Goal: Contribute content: Contribute content

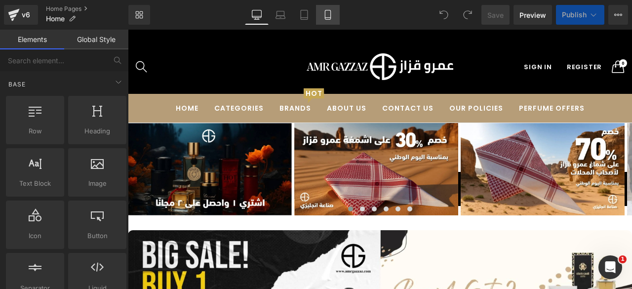
drag, startPoint x: 210, startPoint y: 20, endPoint x: 328, endPoint y: 19, distance: 117.6
click at [328, 19] on icon at bounding box center [328, 15] width 10 height 10
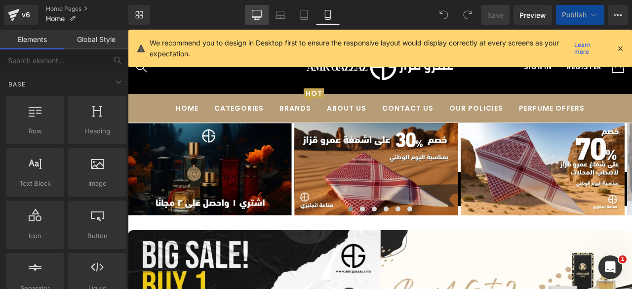
click at [256, 13] on icon at bounding box center [257, 15] width 10 height 10
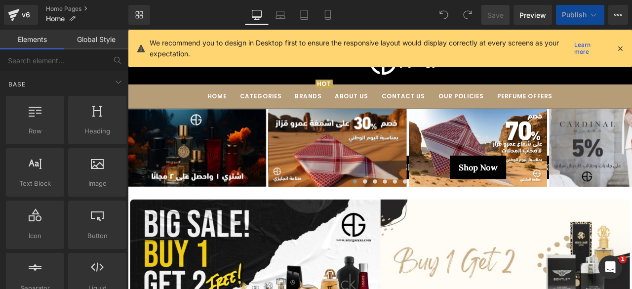
scroll to position [93, 0]
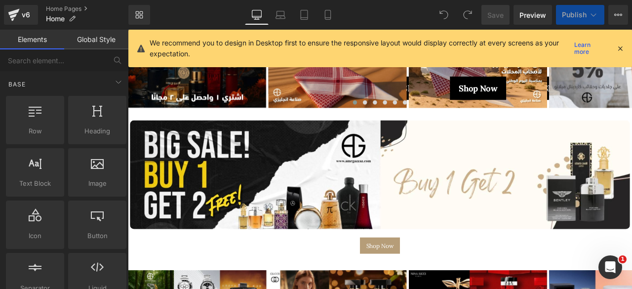
click at [619, 47] on icon at bounding box center [620, 48] width 9 height 9
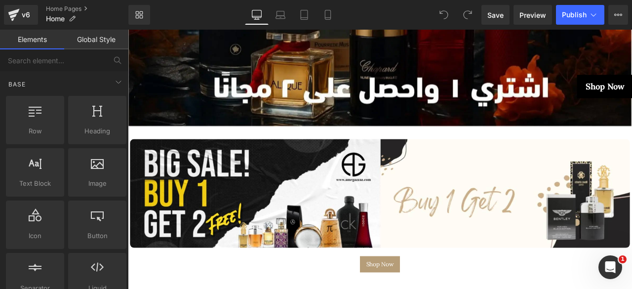
scroll to position [306, 0]
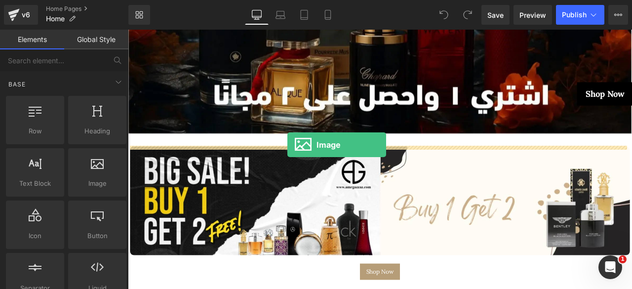
drag, startPoint x: 217, startPoint y: 198, endPoint x: 317, endPoint y: 166, distance: 104.8
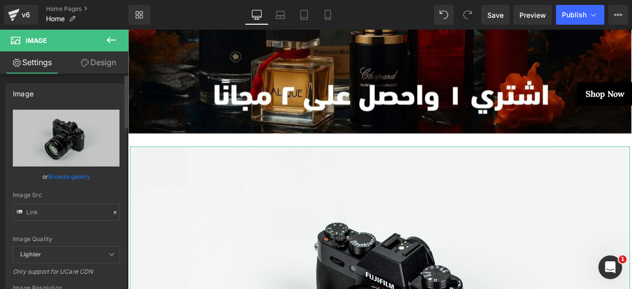
click at [68, 178] on link "Browse gallery" at bounding box center [69, 176] width 42 height 17
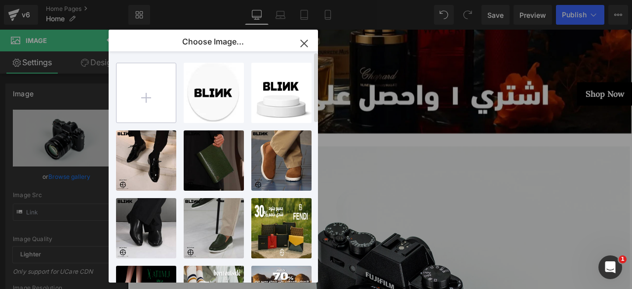
click at [154, 82] on input "file" at bounding box center [146, 92] width 59 height 59
type input "C:\fakepath\بانر اخضر بسيط عن اليوم الوطني السعودي 95.png"
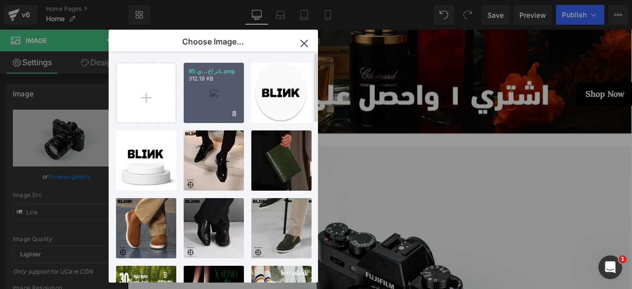
click at [205, 112] on div "بانر اخ...ي 95.png 312.18 KB" at bounding box center [214, 93] width 60 height 60
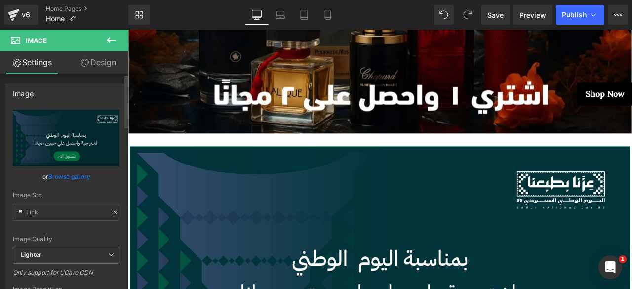
click at [67, 173] on link "Browse gallery" at bounding box center [69, 176] width 42 height 17
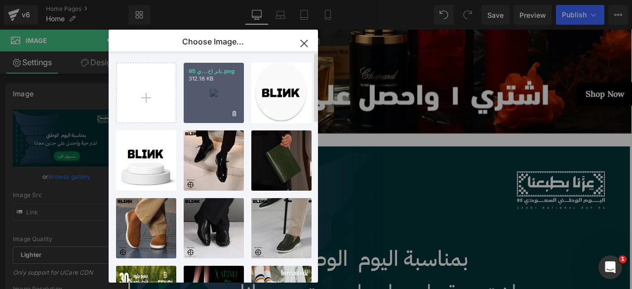
click at [203, 92] on div "بانر اخ...ي 95.png 312.18 KB" at bounding box center [214, 93] width 60 height 60
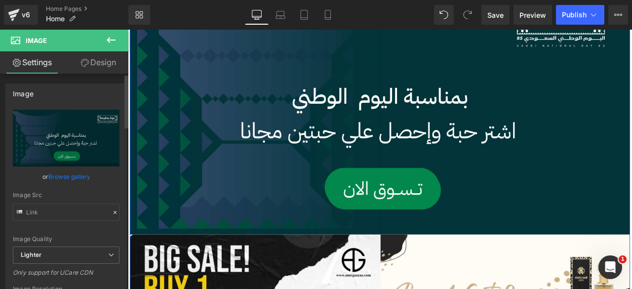
scroll to position [495, 0]
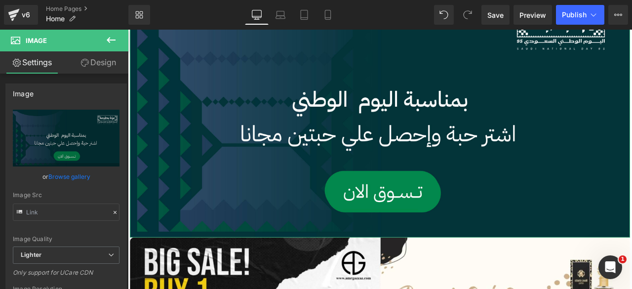
click at [104, 61] on link "Design" at bounding box center [98, 62] width 64 height 22
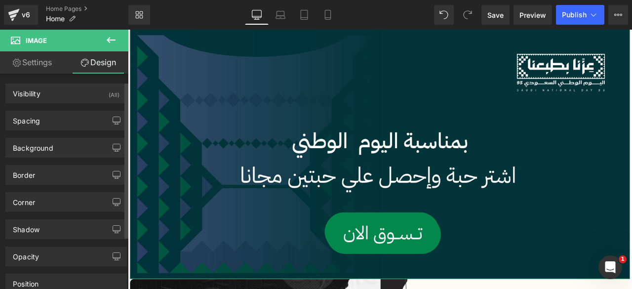
scroll to position [15, 0]
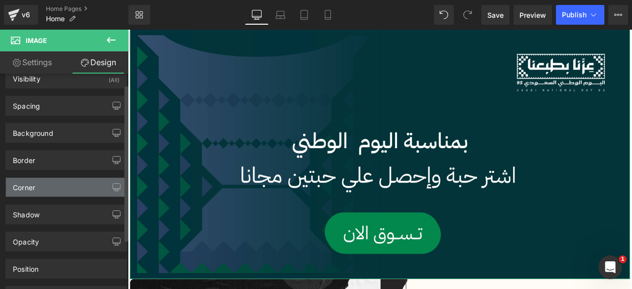
click at [46, 180] on div "Corner" at bounding box center [66, 187] width 121 height 19
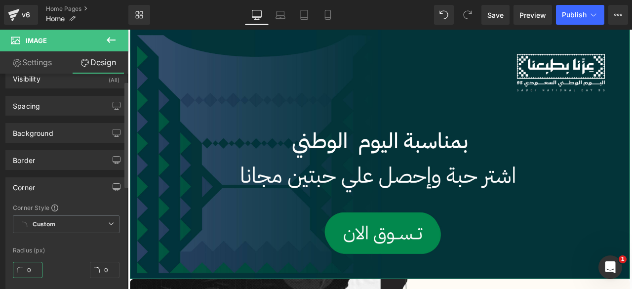
click at [29, 264] on input "0" at bounding box center [28, 270] width 30 height 16
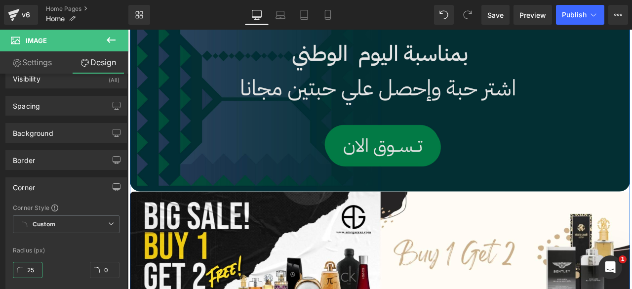
scroll to position [614, 0]
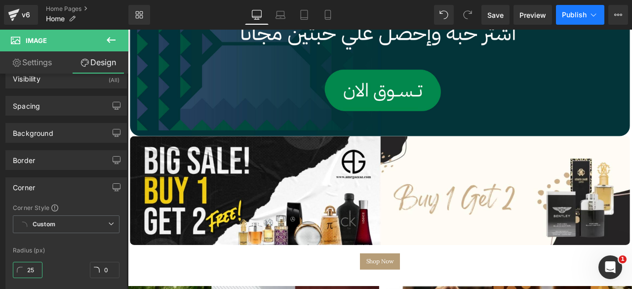
type input "25"
click at [577, 12] on span "Publish" at bounding box center [574, 15] width 25 height 8
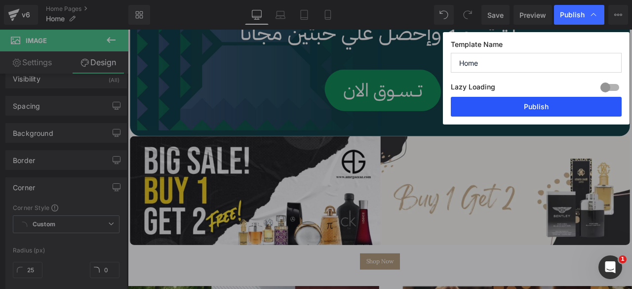
click at [521, 103] on button "Publish" at bounding box center [536, 107] width 171 height 20
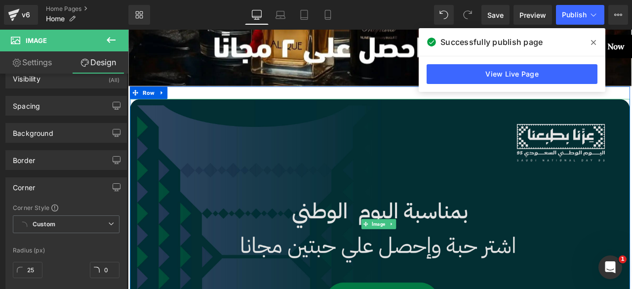
scroll to position [357, 0]
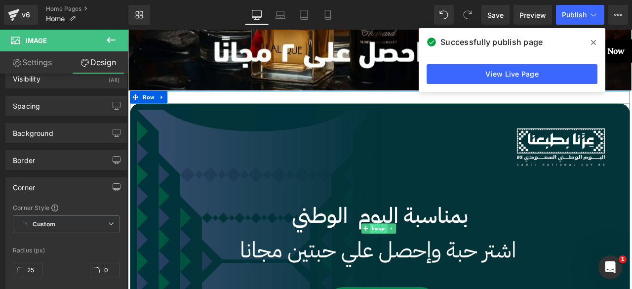
click at [421, 268] on span "Image" at bounding box center [425, 265] width 20 height 12
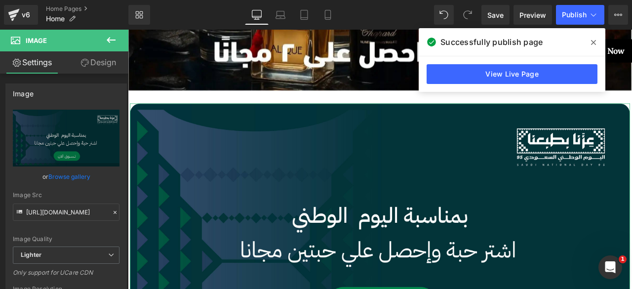
drag, startPoint x: 293, startPoint y: 239, endPoint x: 40, endPoint y: 61, distance: 309.7
click at [40, 61] on link "Settings" at bounding box center [32, 62] width 64 height 22
click at [52, 176] on link "Browse gallery" at bounding box center [69, 176] width 42 height 17
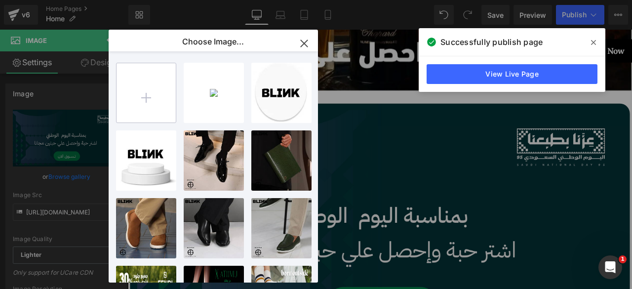
click at [139, 105] on input "file" at bounding box center [146, 92] width 59 height 59
type input "C:\fakepath\بانر اخضر بسيط عن اليوم الوطني السعودي 95 (1).png"
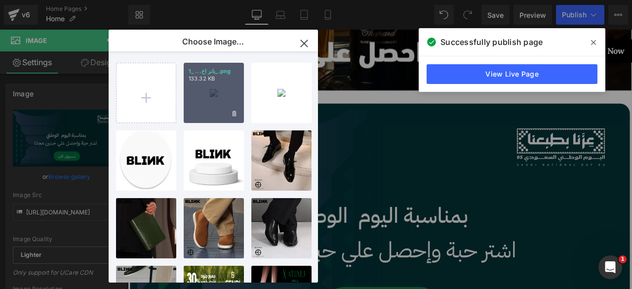
click at [199, 97] on div "بانر اخ... _1_.png 133.32 KB" at bounding box center [214, 93] width 60 height 60
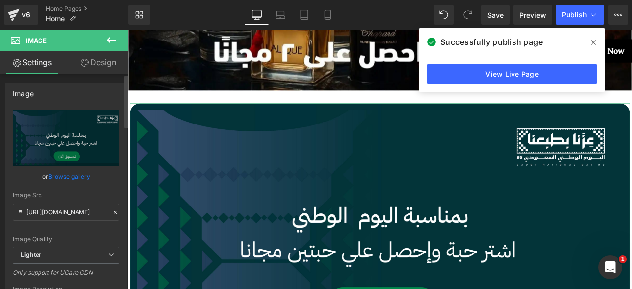
click at [61, 178] on link "Browse gallery" at bounding box center [69, 176] width 42 height 17
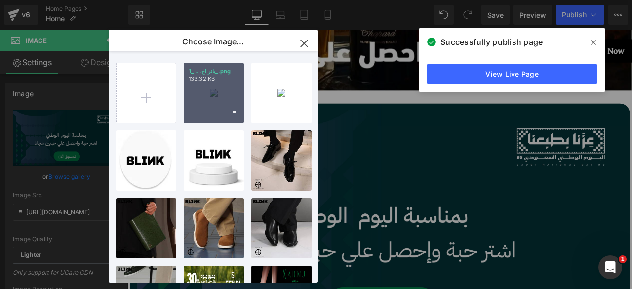
click at [204, 102] on div "بانر اخ... _1_.png 133.32 KB" at bounding box center [214, 93] width 60 height 60
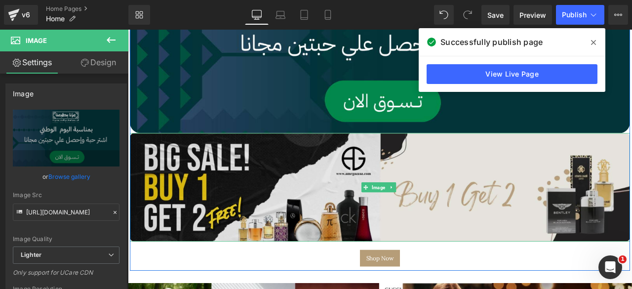
scroll to position [547, 0]
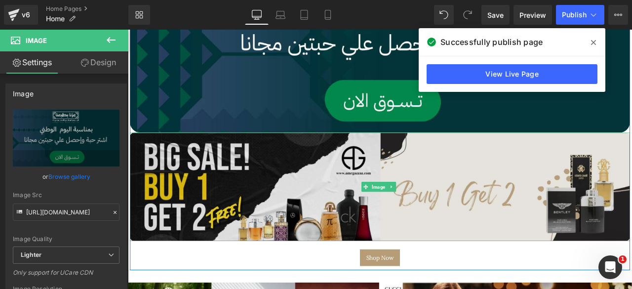
drag, startPoint x: 422, startPoint y: 212, endPoint x: 166, endPoint y: 238, distance: 256.7
click at [422, 212] on span "Image" at bounding box center [425, 216] width 20 height 12
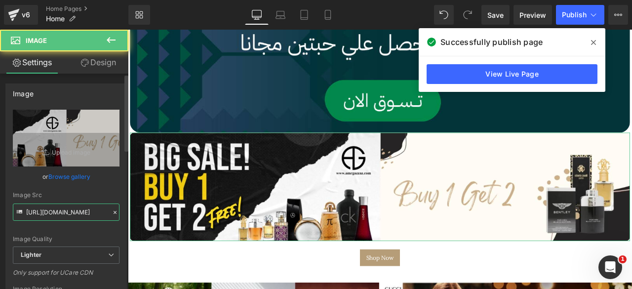
click at [64, 213] on input "https://ucarecdn.com/02ec256a-5491-4d18-89a0-950839c382bd/-/format/auto/-/previ…" at bounding box center [66, 212] width 107 height 17
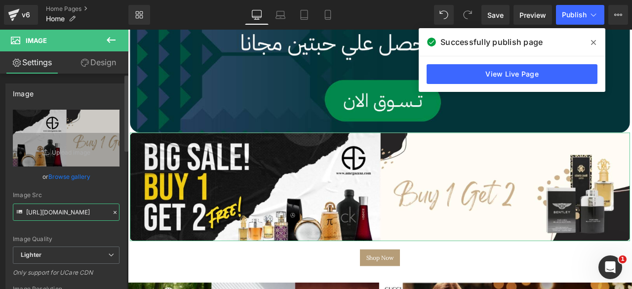
click at [64, 213] on input "https://ucarecdn.com/02ec256a-5491-4d18-89a0-950839c382bd/-/format/auto/-/previ…" at bounding box center [66, 212] width 107 height 17
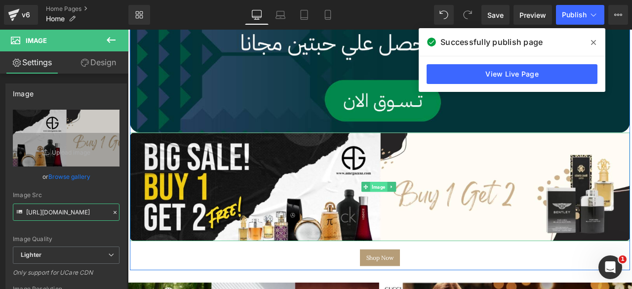
click at [426, 214] on span "Image" at bounding box center [425, 216] width 20 height 12
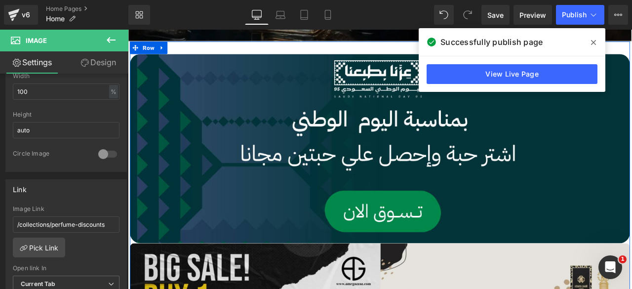
scroll to position [405, 0]
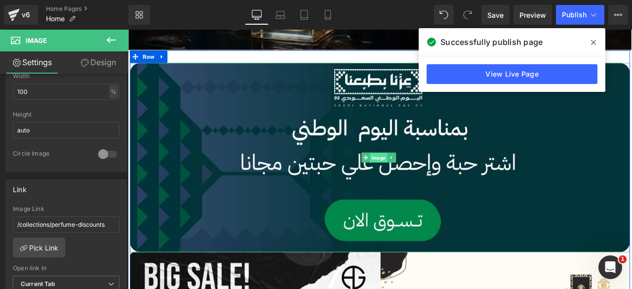
click at [421, 177] on span "Image" at bounding box center [425, 182] width 20 height 12
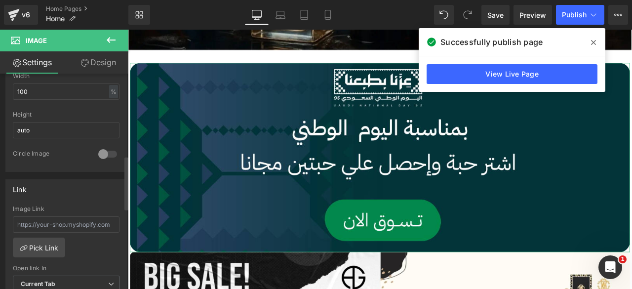
scroll to position [328, 0]
click at [48, 243] on link "Pick Link" at bounding box center [39, 247] width 52 height 20
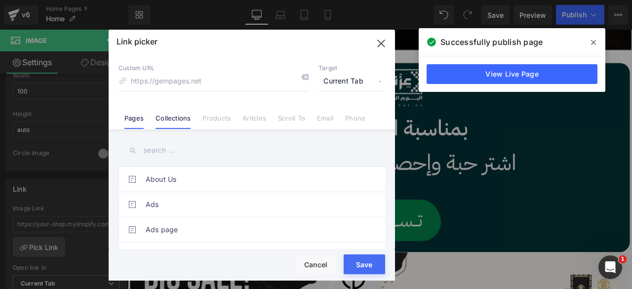
click at [180, 119] on link "Collections" at bounding box center [173, 121] width 35 height 15
click at [157, 151] on input "text" at bounding box center [252, 150] width 267 height 22
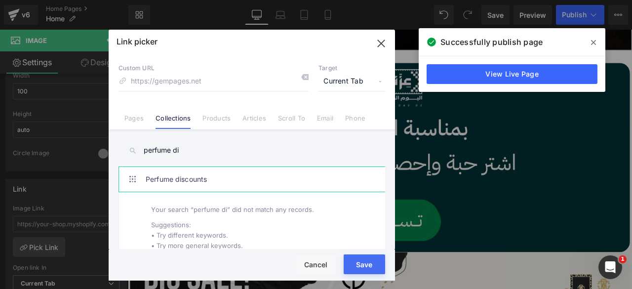
type input "perfume di"
click at [188, 174] on link "Perfume discounts" at bounding box center [254, 179] width 217 height 25
click at [362, 263] on button "Save" at bounding box center [364, 264] width 41 height 20
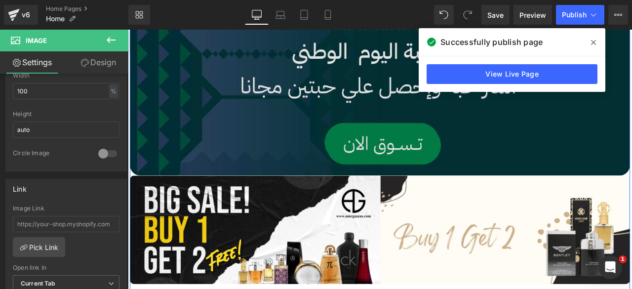
scroll to position [500, 0]
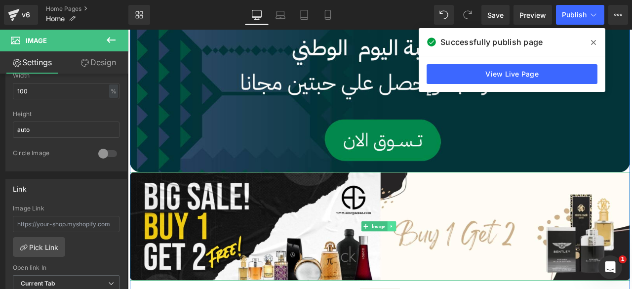
click at [438, 260] on icon at bounding box center [440, 263] width 5 height 6
click at [447, 259] on link at bounding box center [446, 263] width 10 height 12
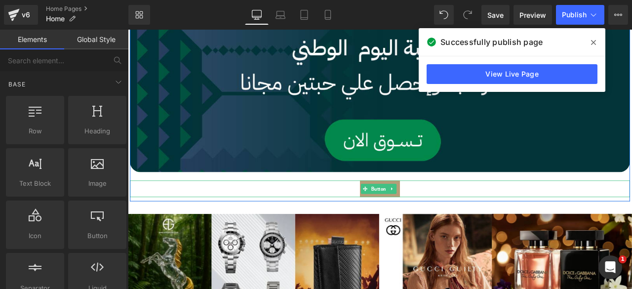
click at [436, 218] on link at bounding box center [441, 218] width 10 height 12
click at [444, 217] on icon at bounding box center [446, 217] width 5 height 5
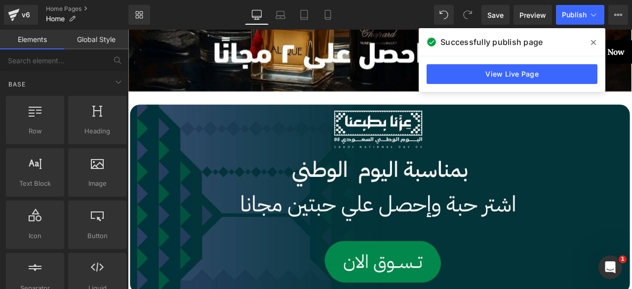
scroll to position [372, 0]
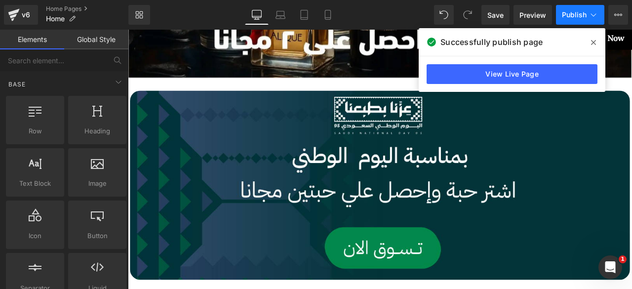
click at [565, 14] on span "Publish" at bounding box center [574, 15] width 25 height 8
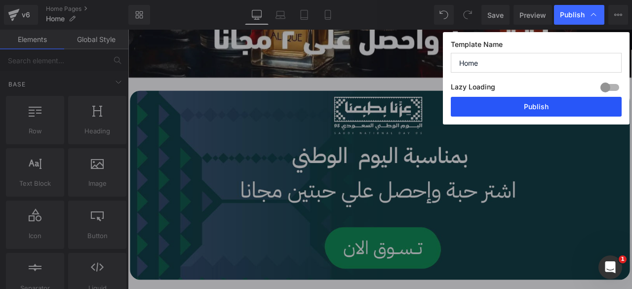
click at [517, 108] on button "Publish" at bounding box center [536, 107] width 171 height 20
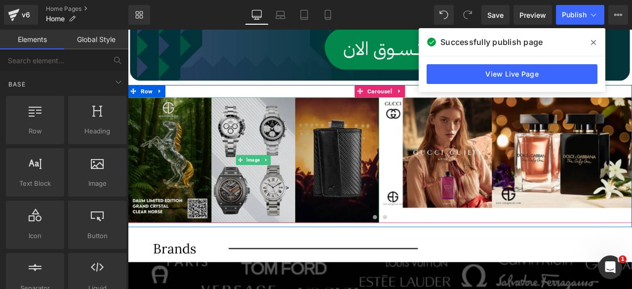
scroll to position [606, 0]
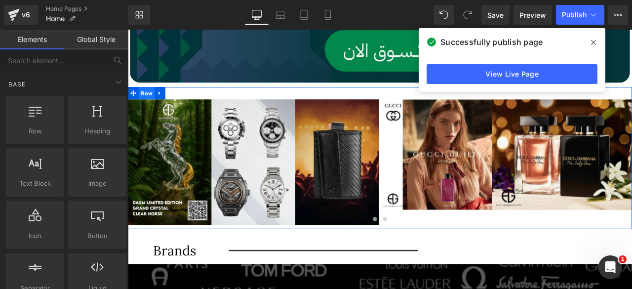
click at [143, 99] on span "Row" at bounding box center [150, 104] width 19 height 15
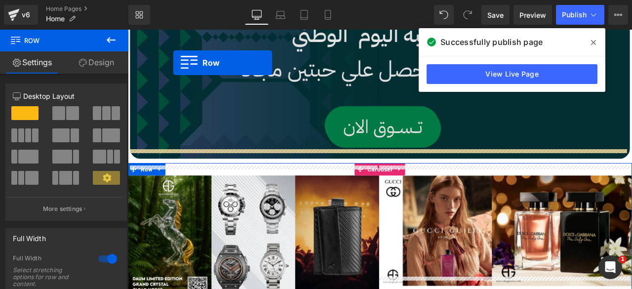
scroll to position [496, 0]
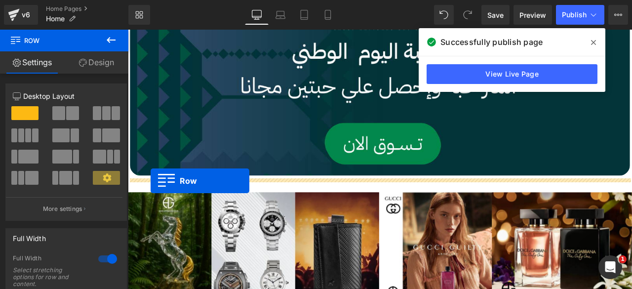
drag, startPoint x: 133, startPoint y: 73, endPoint x: 155, endPoint y: 209, distance: 138.0
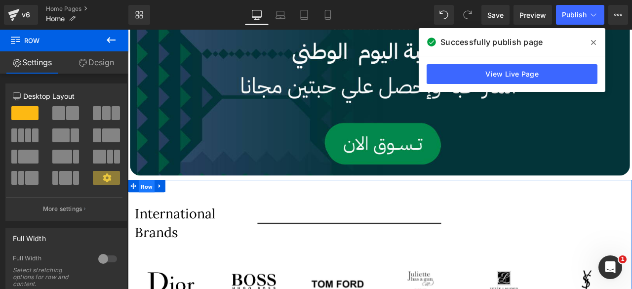
click at [144, 212] on span "Row" at bounding box center [150, 215] width 19 height 15
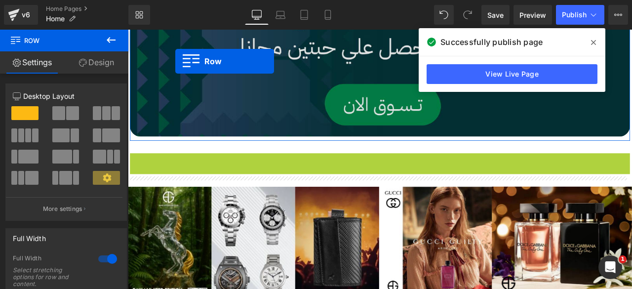
scroll to position [473, 0]
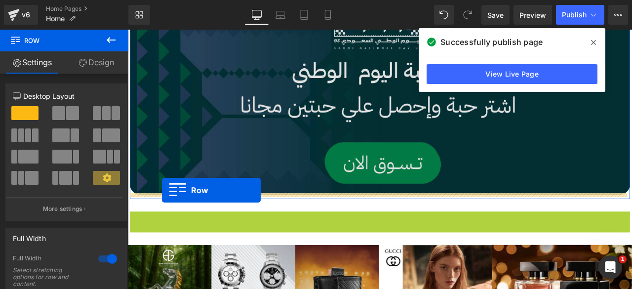
drag, startPoint x: 133, startPoint y: 75, endPoint x: 168, endPoint y: 220, distance: 148.9
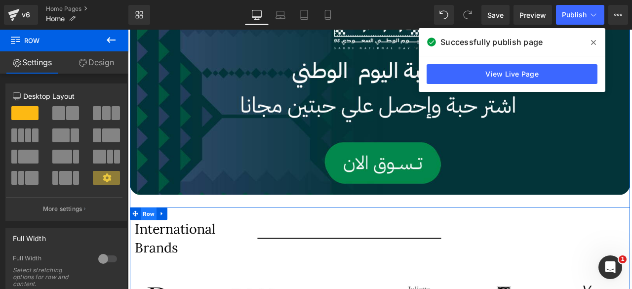
click at [150, 246] on span "Row" at bounding box center [152, 247] width 19 height 15
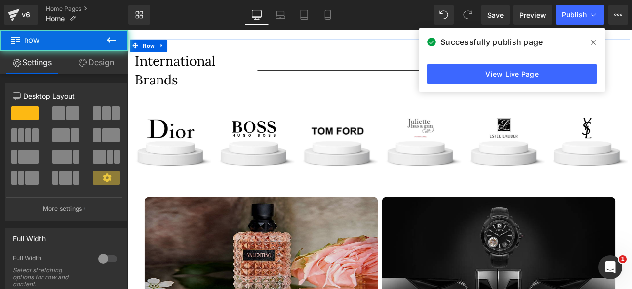
scroll to position [673, 0]
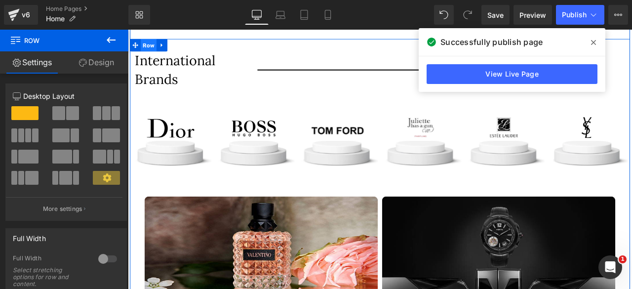
click at [150, 49] on span "Row" at bounding box center [152, 48] width 19 height 15
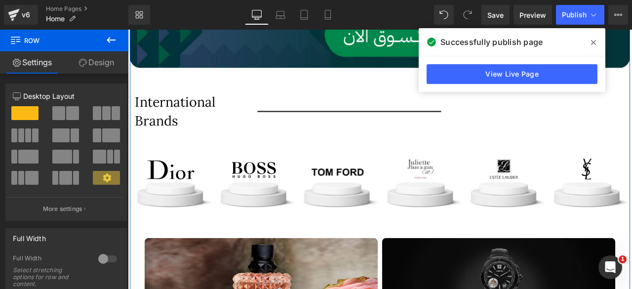
scroll to position [623, 0]
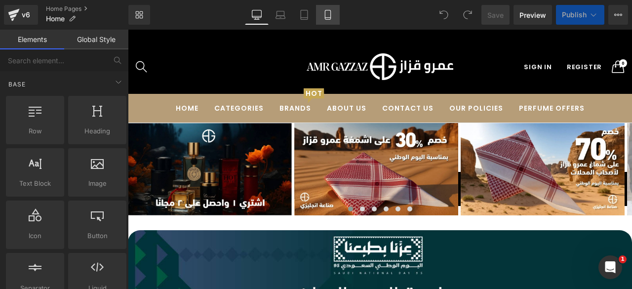
click at [324, 14] on icon at bounding box center [328, 15] width 10 height 10
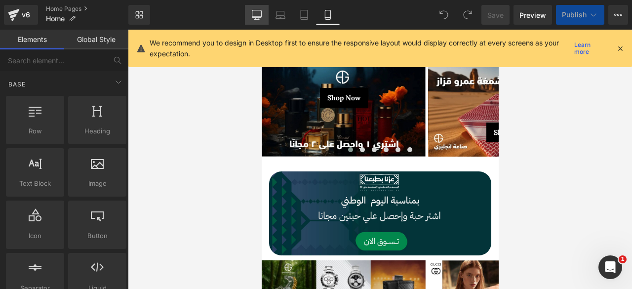
click at [255, 16] on icon at bounding box center [257, 15] width 10 height 10
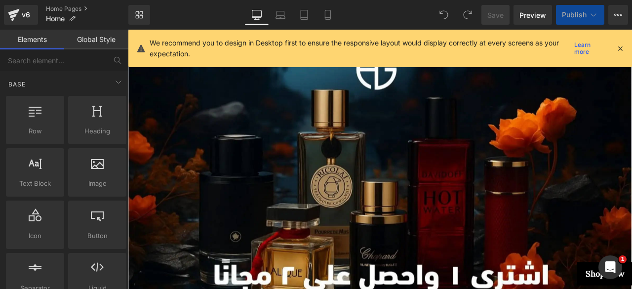
scroll to position [344, 0]
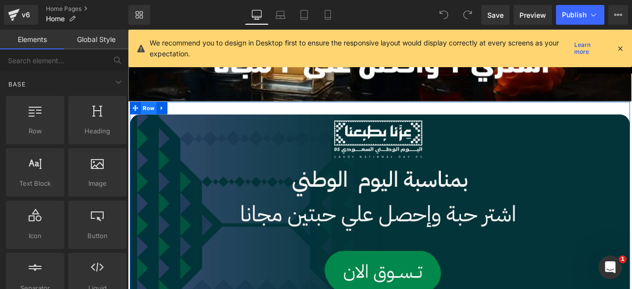
click at [145, 122] on span "Row" at bounding box center [152, 122] width 19 height 15
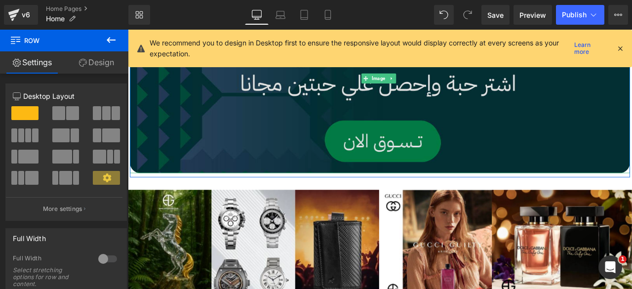
scroll to position [500, 0]
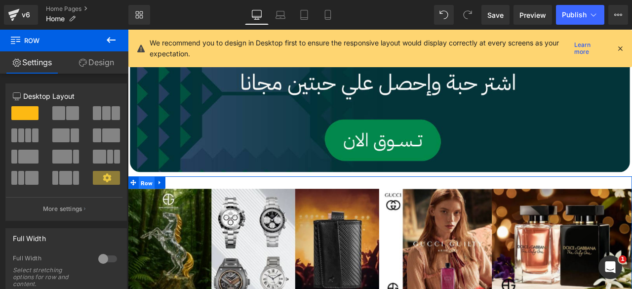
click at [145, 209] on span "Row" at bounding box center [150, 211] width 19 height 15
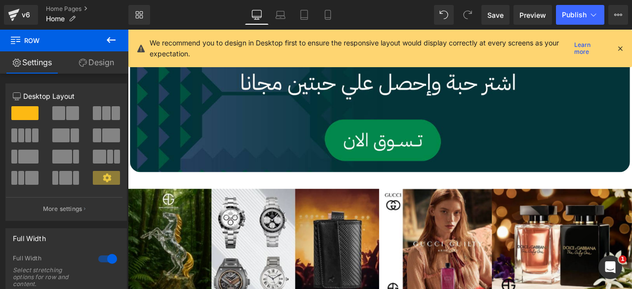
click at [109, 38] on icon at bounding box center [111, 40] width 9 height 6
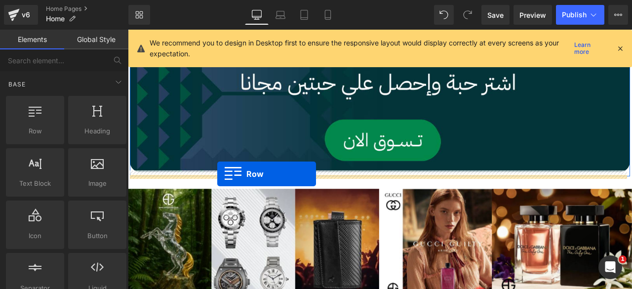
drag, startPoint x: 158, startPoint y: 154, endPoint x: 234, endPoint y: 201, distance: 89.5
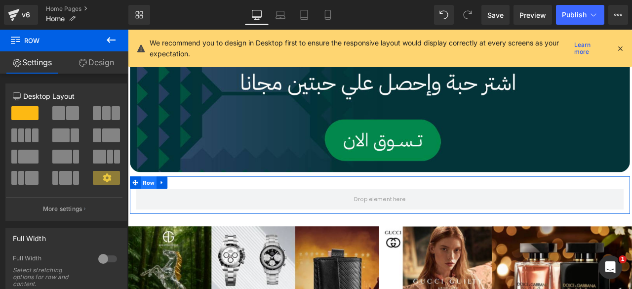
click at [147, 207] on span "Row" at bounding box center [152, 211] width 19 height 15
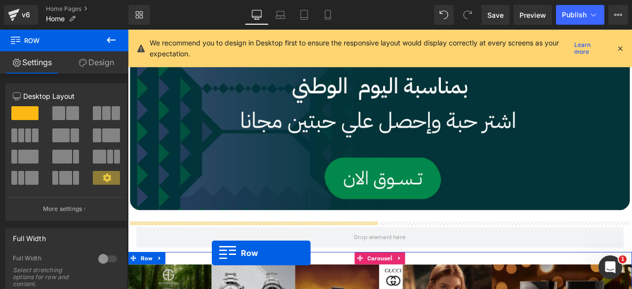
scroll to position [514, 0]
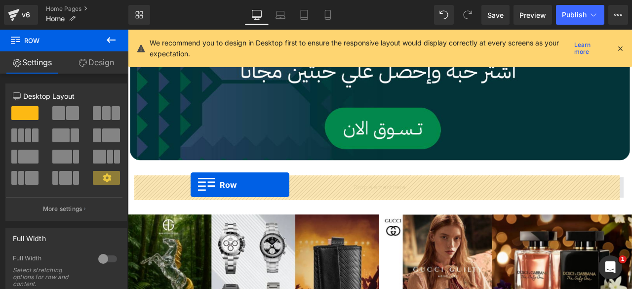
drag, startPoint x: 140, startPoint y: 143, endPoint x: 203, endPoint y: 214, distance: 94.5
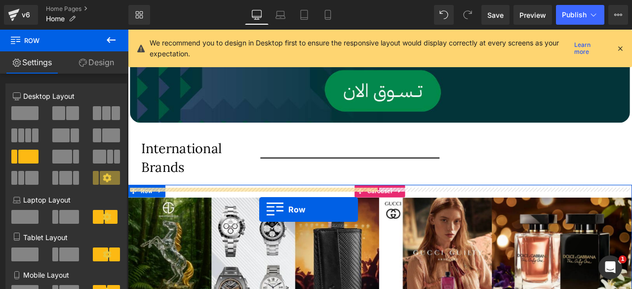
scroll to position [569, 0]
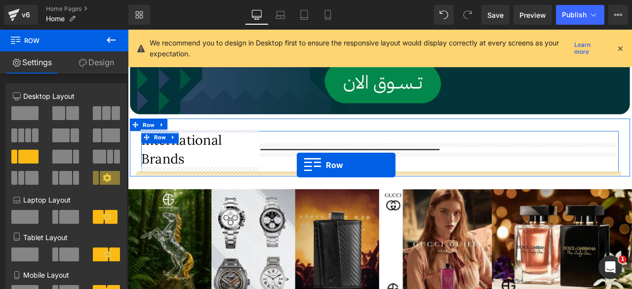
drag, startPoint x: 132, startPoint y: 135, endPoint x: 328, endPoint y: 190, distance: 203.3
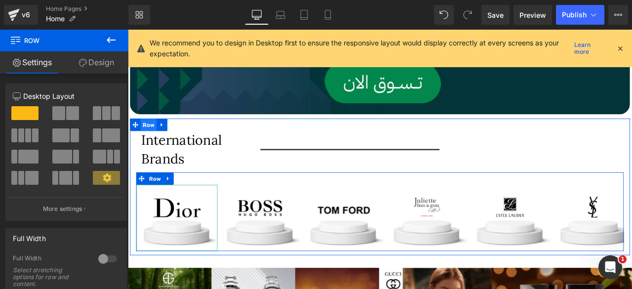
click at [154, 137] on span "Row" at bounding box center [152, 142] width 19 height 15
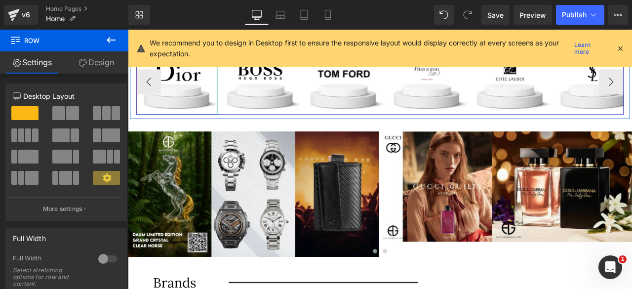
scroll to position [731, 0]
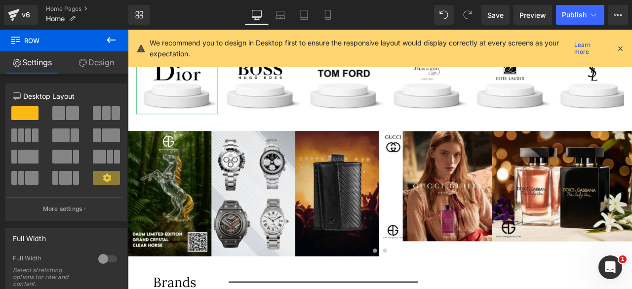
click at [109, 39] on icon at bounding box center [111, 40] width 9 height 6
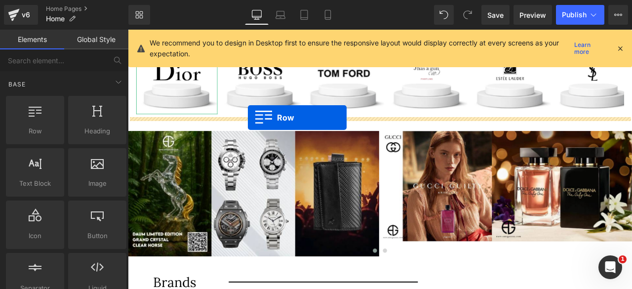
drag, startPoint x: 165, startPoint y: 154, endPoint x: 270, endPoint y: 134, distance: 107.1
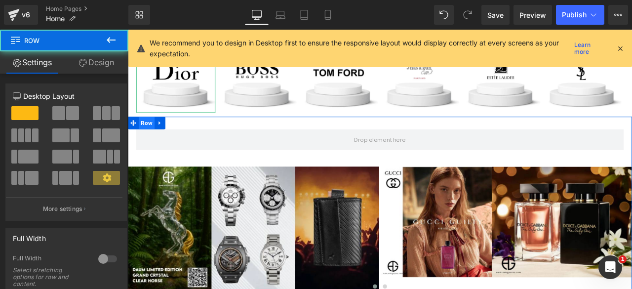
click at [149, 136] on span "Row" at bounding box center [150, 140] width 19 height 15
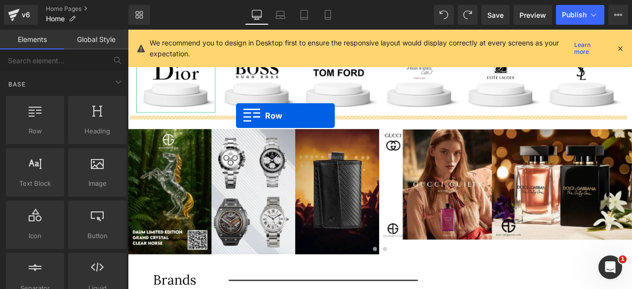
drag, startPoint x: 162, startPoint y: 151, endPoint x: 256, endPoint y: 132, distance: 95.7
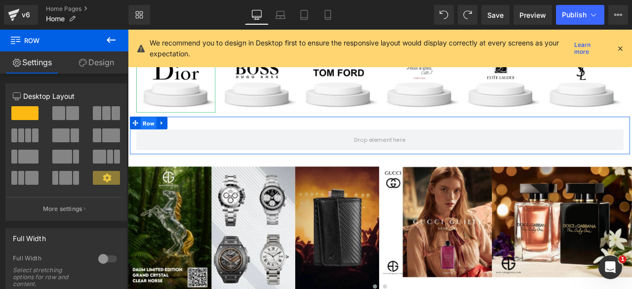
click at [152, 140] on span "Row" at bounding box center [152, 140] width 19 height 15
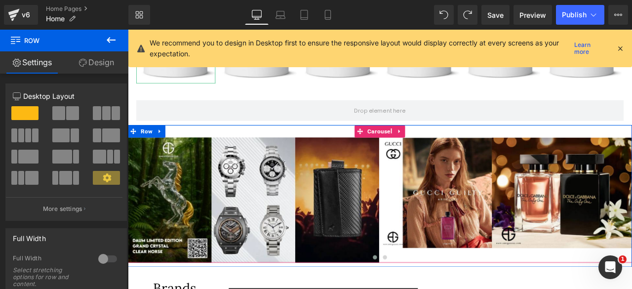
scroll to position [724, 0]
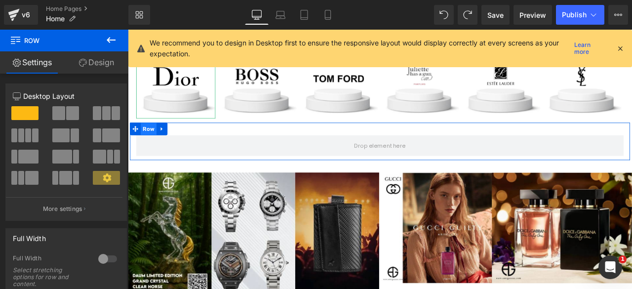
click at [151, 144] on span "Row" at bounding box center [152, 147] width 19 height 15
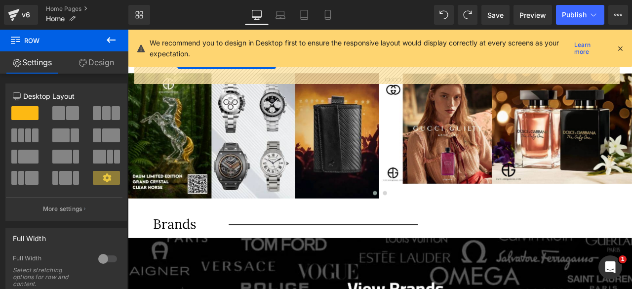
scroll to position [782, 0]
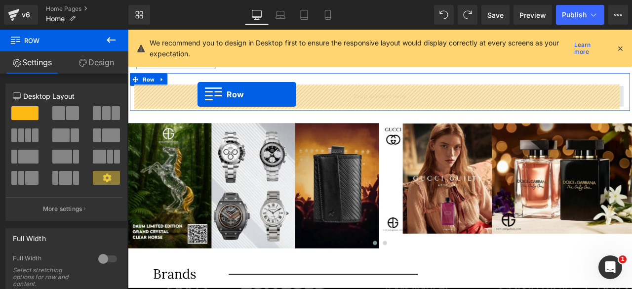
drag, startPoint x: 146, startPoint y: 144, endPoint x: 210, endPoint y: 106, distance: 74.4
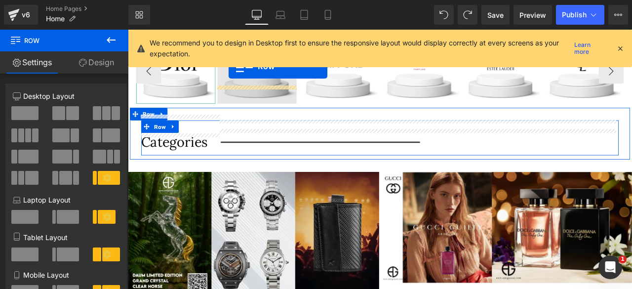
scroll to position [692, 0]
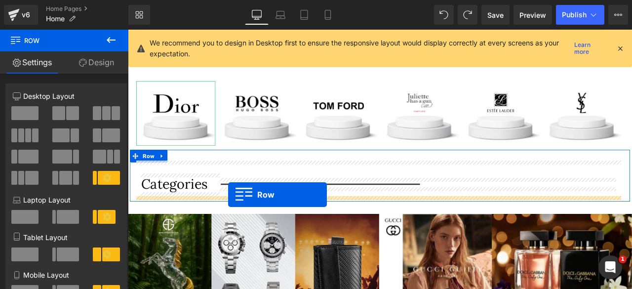
drag, startPoint x: 142, startPoint y: 153, endPoint x: 246, endPoint y: 225, distance: 126.9
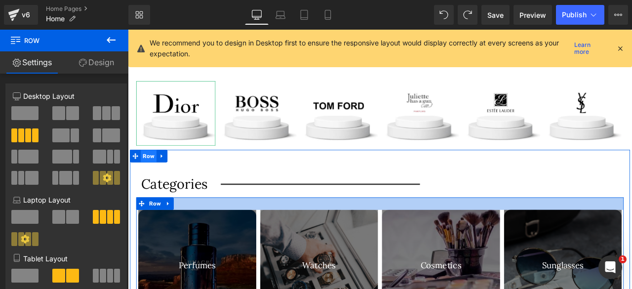
click at [155, 175] on span "Row" at bounding box center [152, 179] width 19 height 15
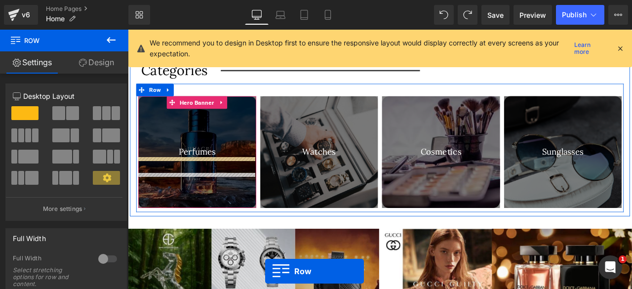
scroll to position [846, 0]
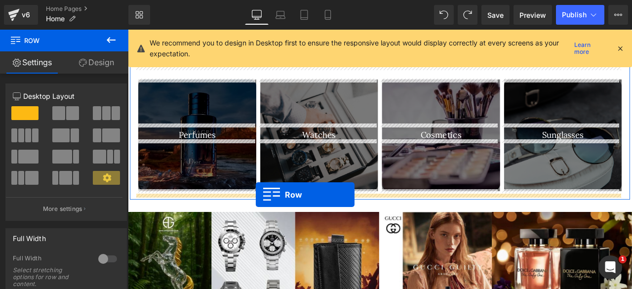
drag, startPoint x: 142, startPoint y: 102, endPoint x: 280, endPoint y: 226, distance: 185.4
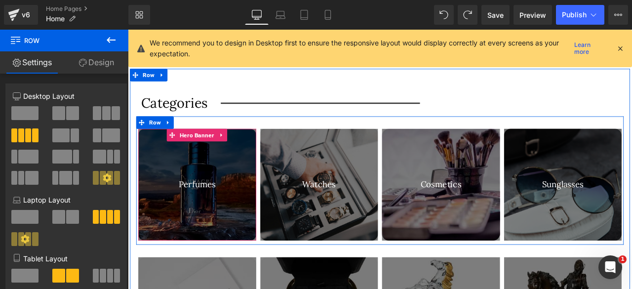
scroll to position [787, 0]
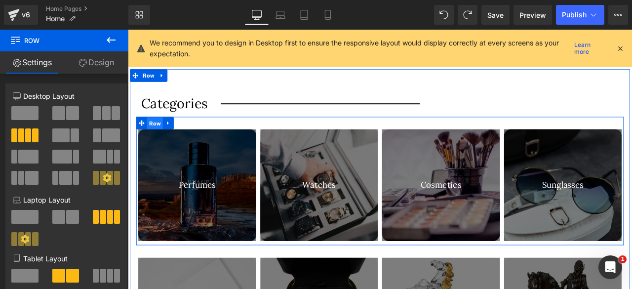
click at [155, 138] on span "Row" at bounding box center [160, 140] width 19 height 15
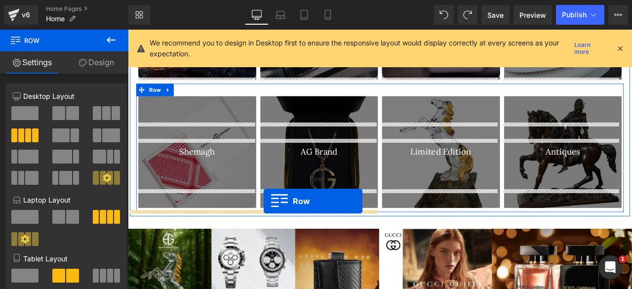
scroll to position [998, 0]
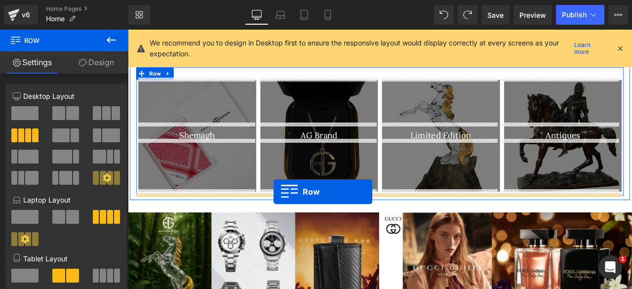
drag, startPoint x: 153, startPoint y: 207, endPoint x: 301, endPoint y: 222, distance: 148.9
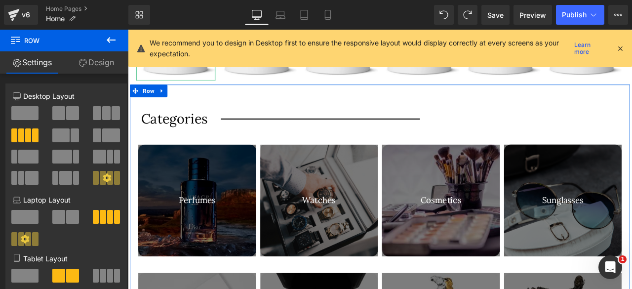
scroll to position [768, 0]
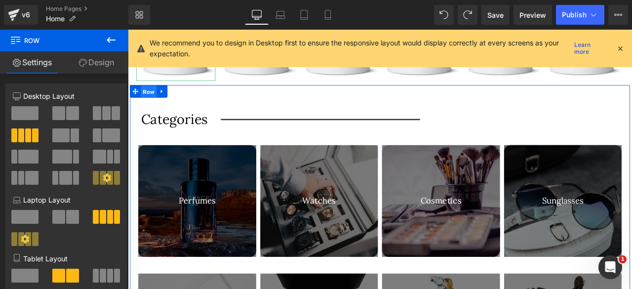
click at [150, 98] on span "Row" at bounding box center [152, 103] width 19 height 15
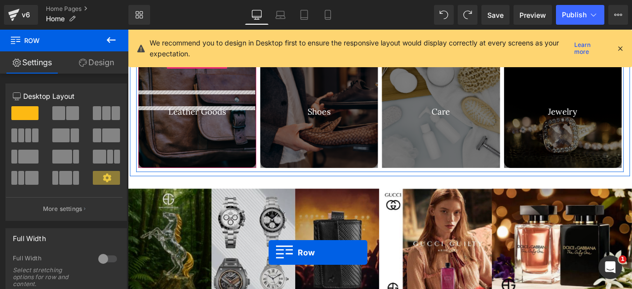
scroll to position [1188, 0]
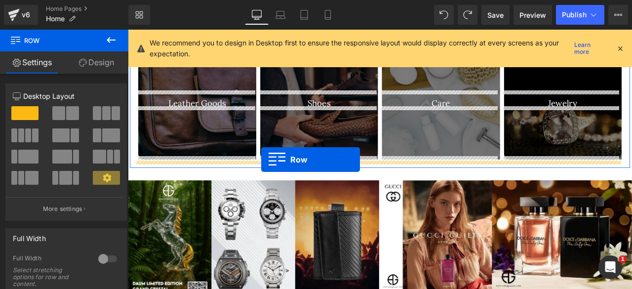
drag, startPoint x: 159, startPoint y: 104, endPoint x: 286, endPoint y: 183, distance: 150.0
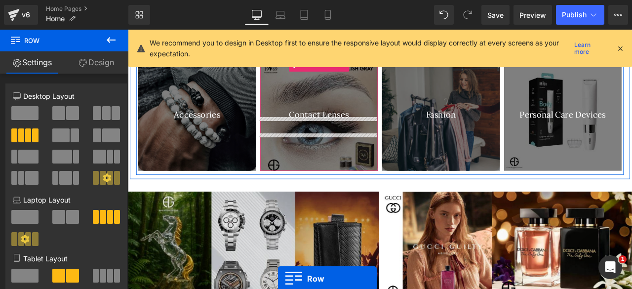
scroll to position [1386, 0]
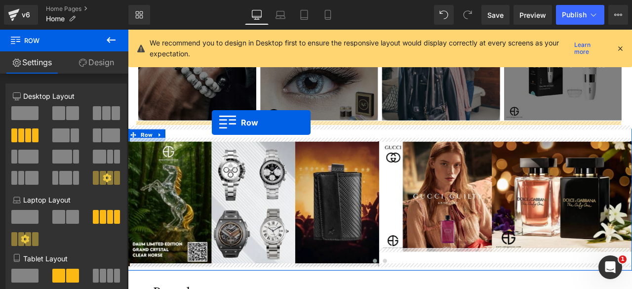
drag, startPoint x: 142, startPoint y: 154, endPoint x: 228, endPoint y: 139, distance: 87.1
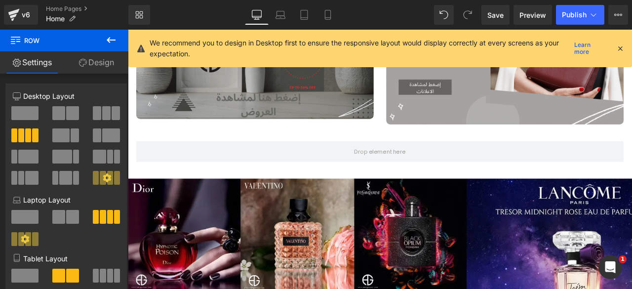
scroll to position [2091, 0]
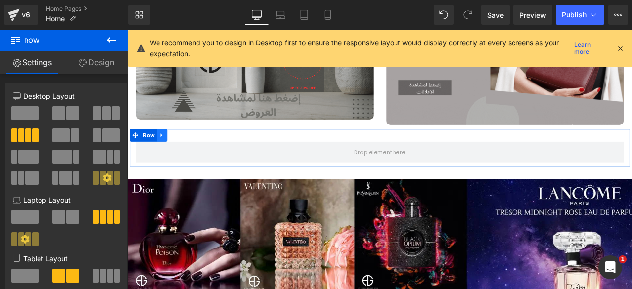
click at [167, 152] on icon at bounding box center [168, 155] width 7 height 7
click at [194, 152] on icon at bounding box center [194, 155] width 7 height 7
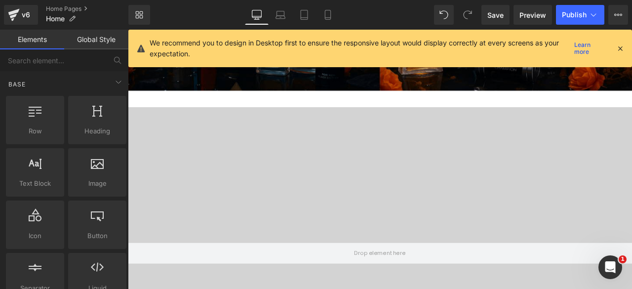
scroll to position [3680, 0]
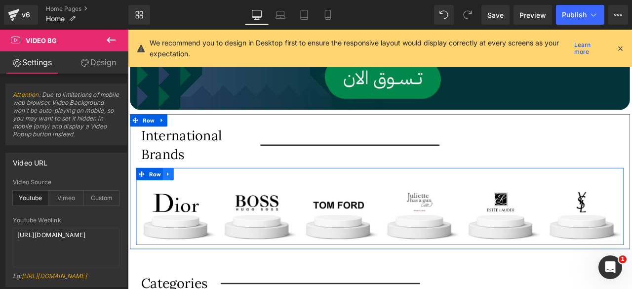
scroll to position [573, 0]
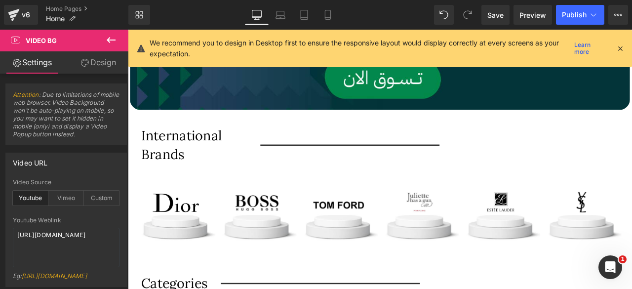
click at [110, 41] on icon at bounding box center [111, 40] width 12 height 12
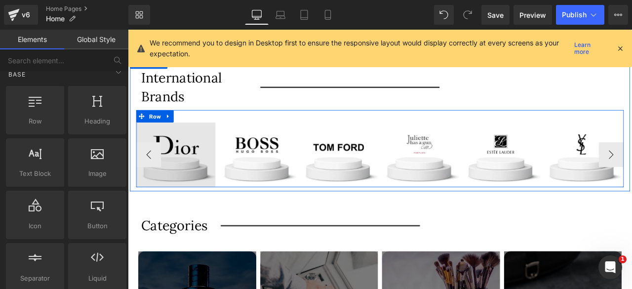
scroll to position [643, 0]
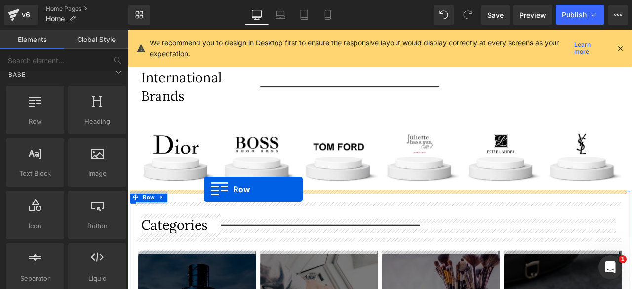
drag, startPoint x: 156, startPoint y: 143, endPoint x: 218, endPoint y: 219, distance: 98.6
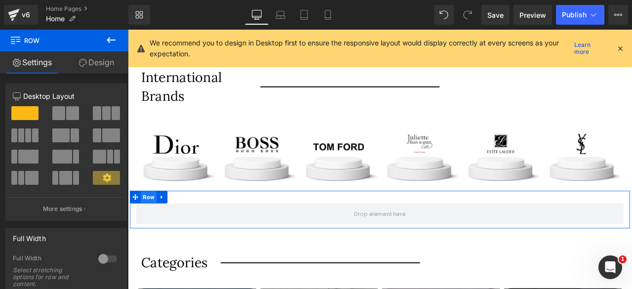
click at [151, 230] on span "Row" at bounding box center [152, 228] width 19 height 15
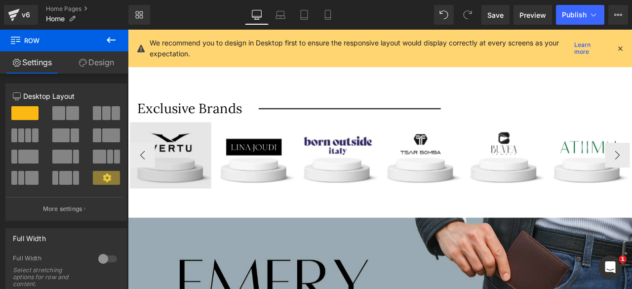
scroll to position [4332, 0]
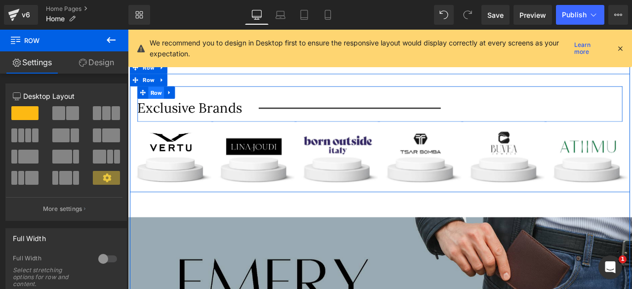
click at [160, 98] on span "Row" at bounding box center [161, 104] width 19 height 15
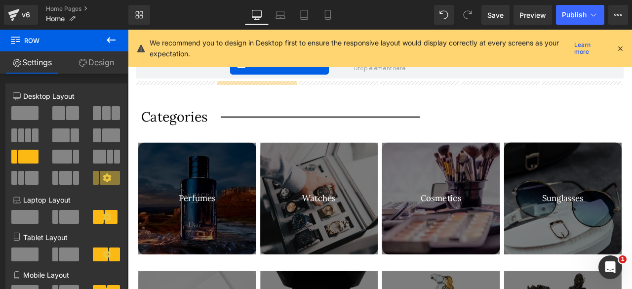
scroll to position [736, 0]
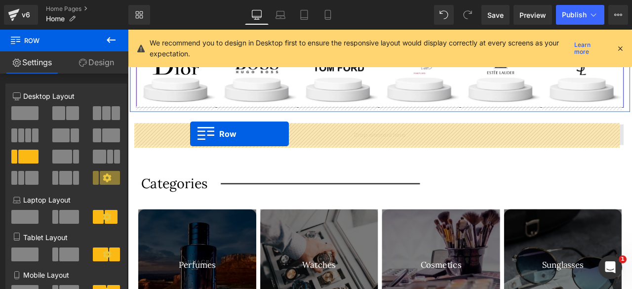
drag, startPoint x: 144, startPoint y: 98, endPoint x: 202, endPoint y: 153, distance: 80.0
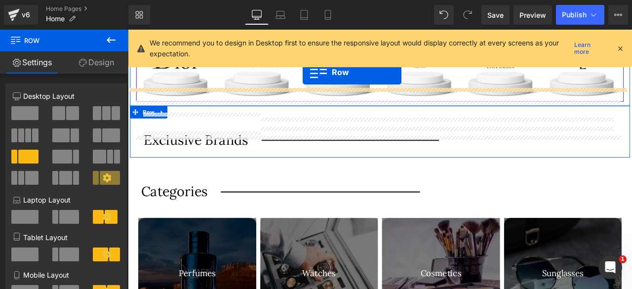
scroll to position [734, 0]
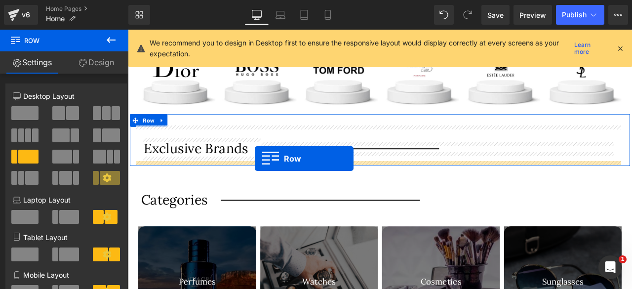
drag, startPoint x: 134, startPoint y: 185, endPoint x: 278, endPoint y: 183, distance: 143.8
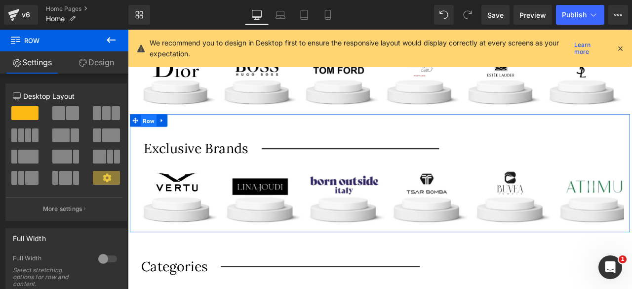
click at [151, 134] on span "Row" at bounding box center [152, 137] width 19 height 15
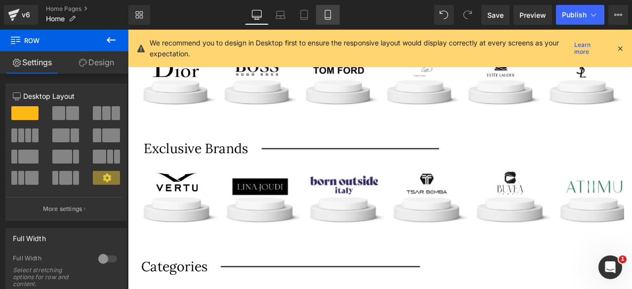
click at [327, 10] on icon at bounding box center [327, 14] width 5 height 9
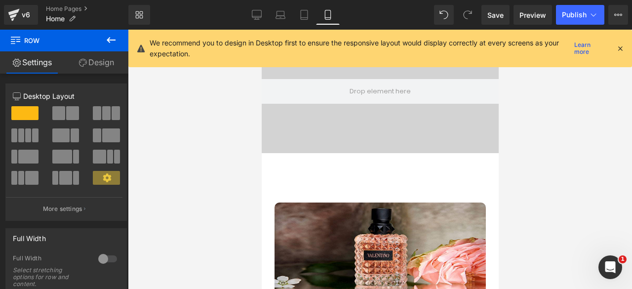
scroll to position [2598, 0]
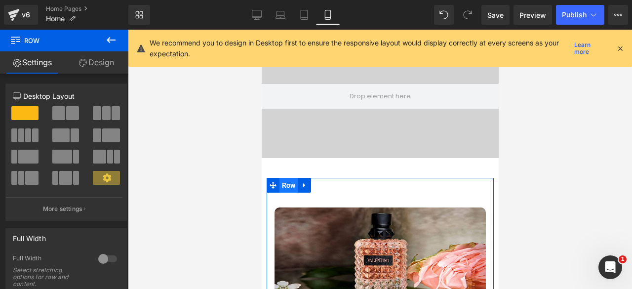
click at [287, 178] on span "Row" at bounding box center [288, 185] width 19 height 15
click at [100, 62] on link "Design" at bounding box center [96, 62] width 64 height 22
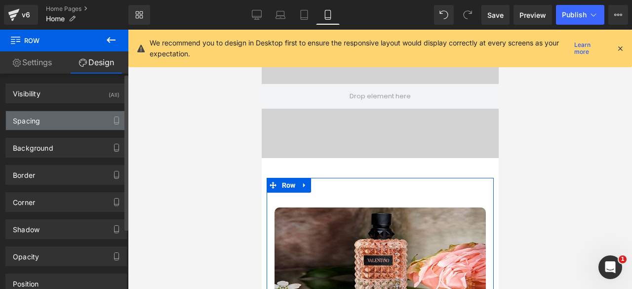
click at [49, 121] on div "Spacing" at bounding box center [66, 120] width 121 height 19
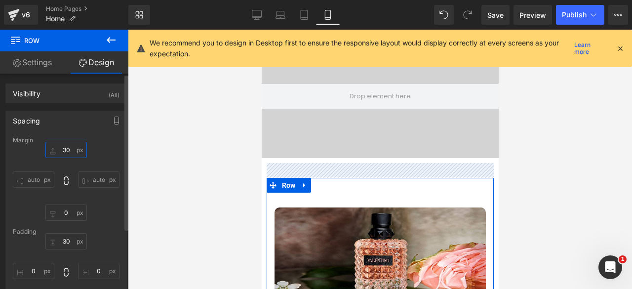
click at [62, 148] on input "30" at bounding box center [65, 150] width 41 height 16
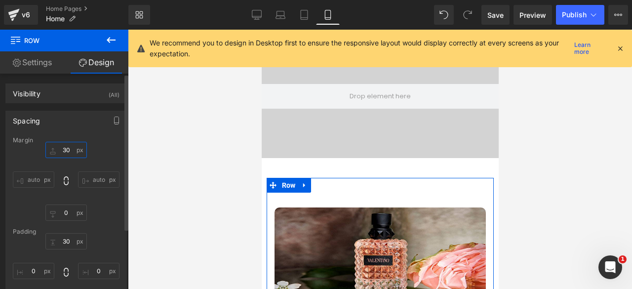
click at [62, 148] on input "30" at bounding box center [65, 150] width 41 height 16
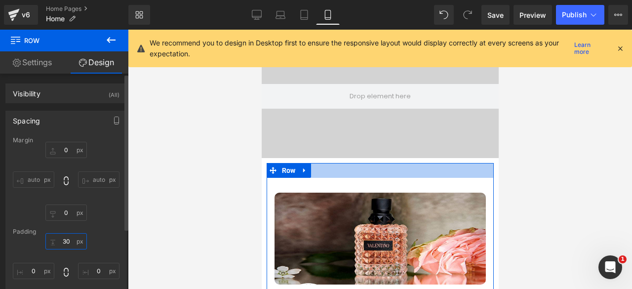
click at [64, 237] on input "30" at bounding box center [65, 241] width 41 height 16
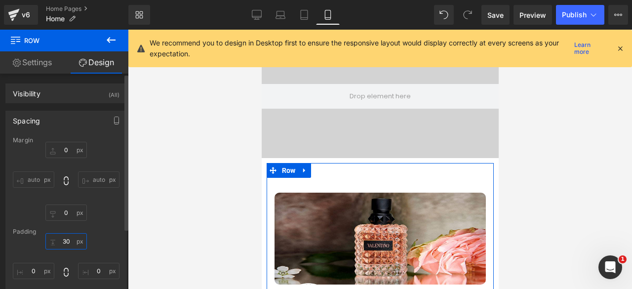
click at [64, 237] on input "30" at bounding box center [65, 241] width 41 height 16
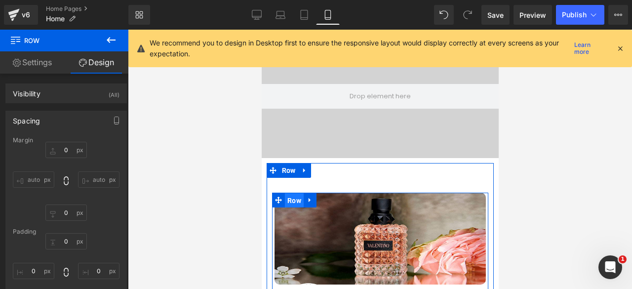
click at [293, 193] on span "Row" at bounding box center [294, 200] width 19 height 15
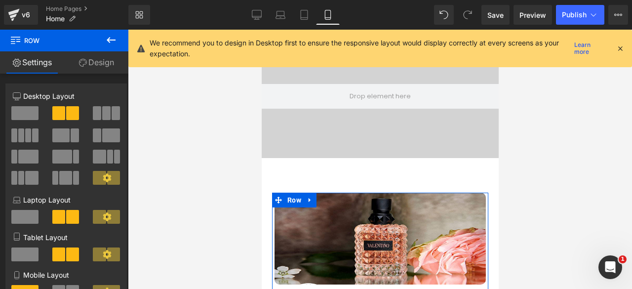
click at [94, 66] on link "Design" at bounding box center [96, 62] width 64 height 22
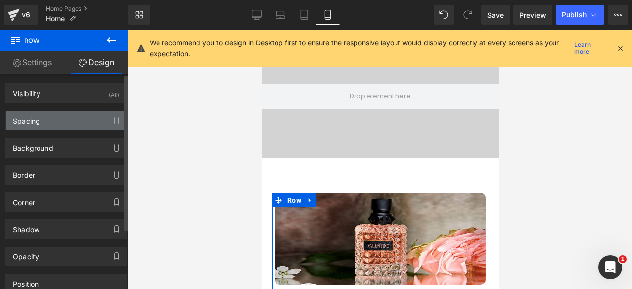
click at [52, 115] on div "Spacing" at bounding box center [66, 120] width 121 height 19
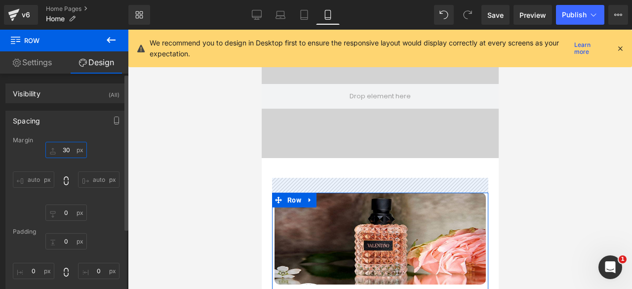
click at [66, 156] on input "text" at bounding box center [65, 150] width 41 height 16
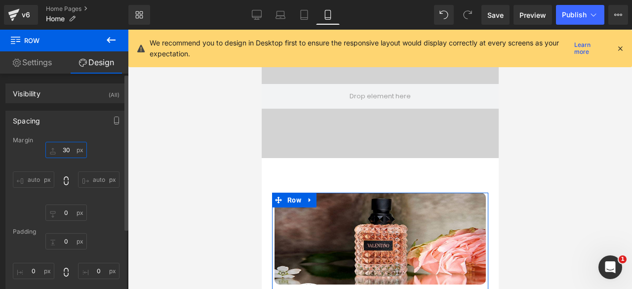
click at [66, 156] on input "text" at bounding box center [65, 150] width 41 height 16
type input "30"
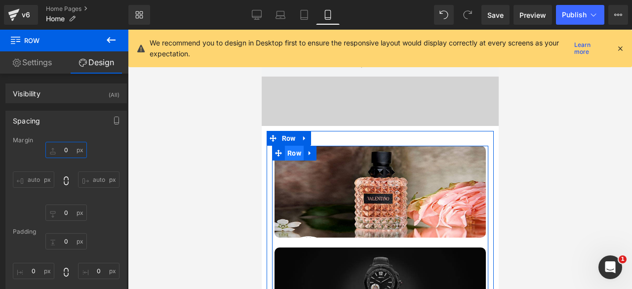
scroll to position [2628, 0]
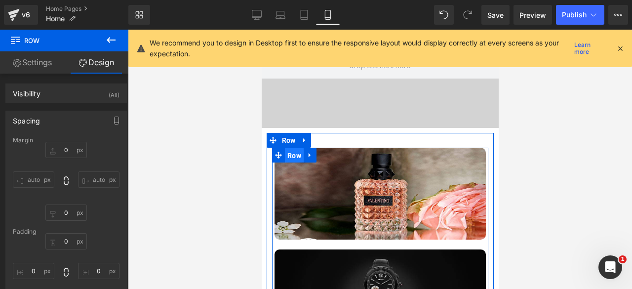
click at [293, 148] on span "Row" at bounding box center [294, 155] width 19 height 15
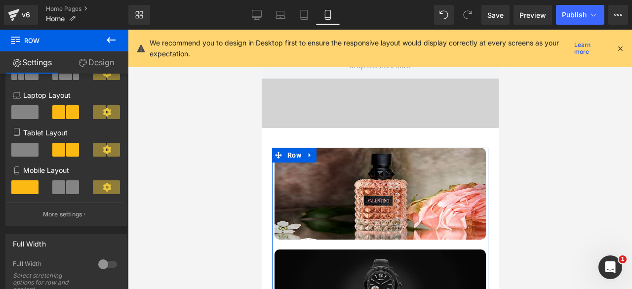
scroll to position [108, 0]
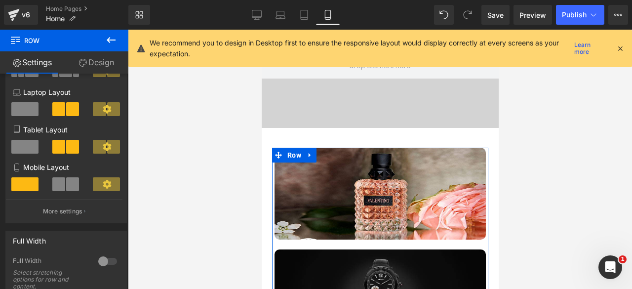
click at [61, 184] on span at bounding box center [58, 184] width 13 height 14
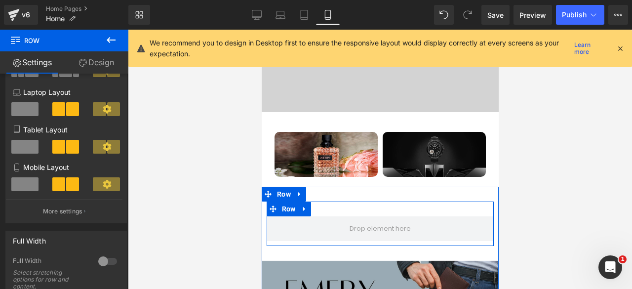
scroll to position [2636, 0]
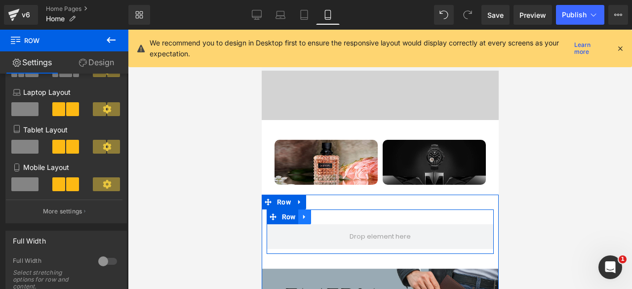
click at [303, 214] on icon at bounding box center [303, 216] width 2 height 4
click at [328, 213] on icon at bounding box center [330, 216] width 7 height 7
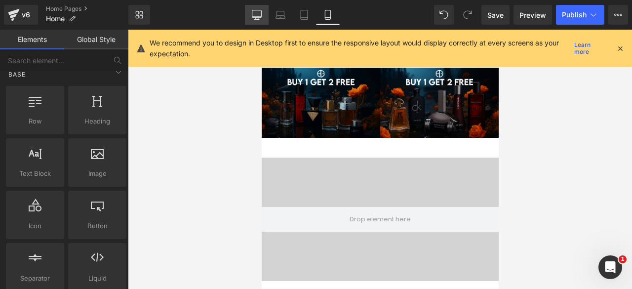
scroll to position [2473, 0]
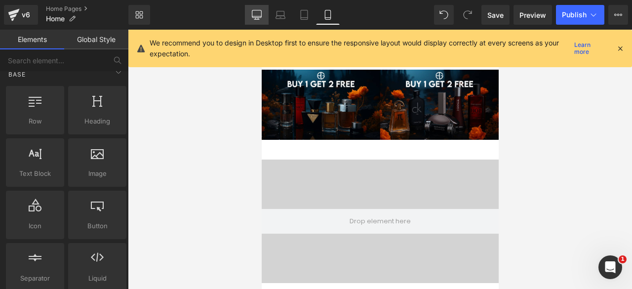
click at [253, 10] on icon at bounding box center [256, 13] width 9 height 7
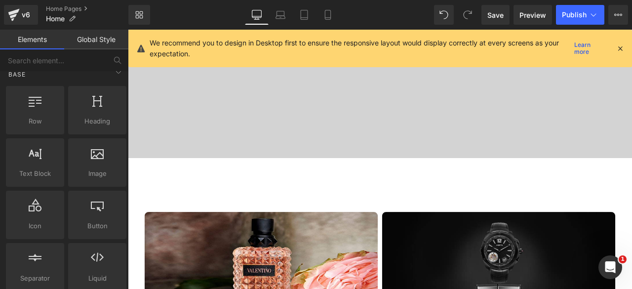
scroll to position [4122, 0]
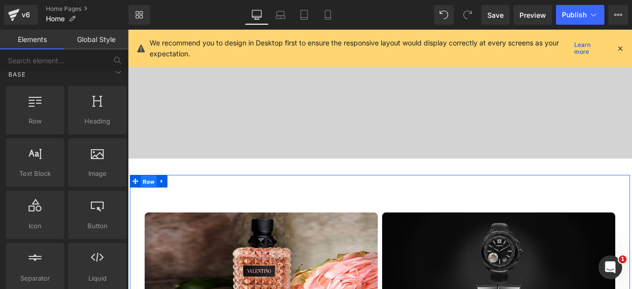
click at [150, 204] on span "Row" at bounding box center [152, 210] width 19 height 15
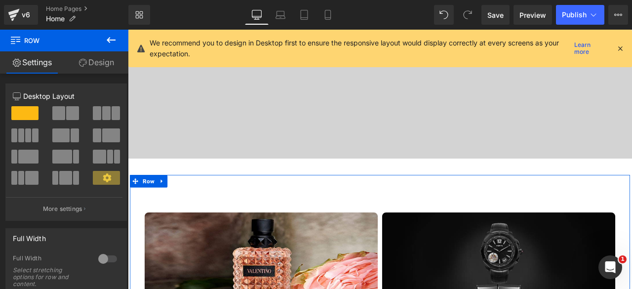
click at [105, 64] on link "Design" at bounding box center [96, 62] width 64 height 22
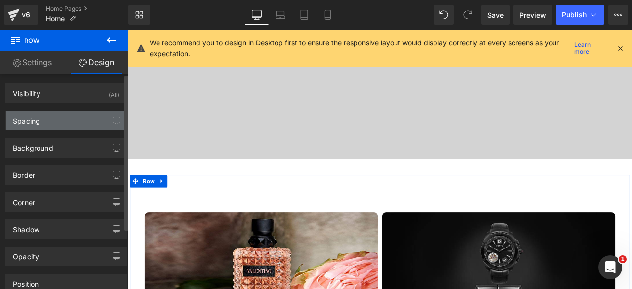
click at [63, 114] on div "Spacing" at bounding box center [66, 120] width 121 height 19
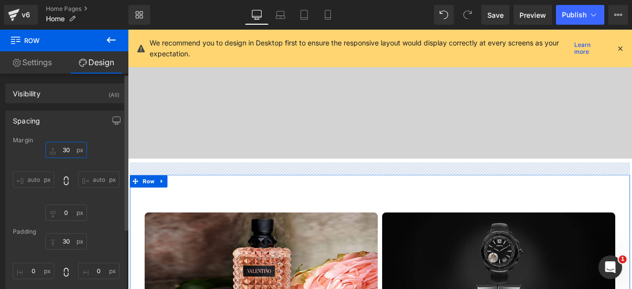
click at [65, 147] on input "text" at bounding box center [65, 150] width 41 height 16
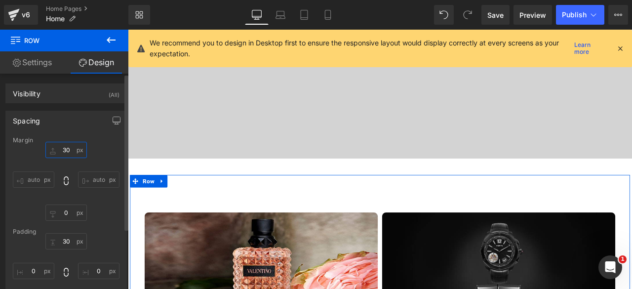
click at [65, 147] on input "text" at bounding box center [65, 150] width 41 height 16
type input "30"
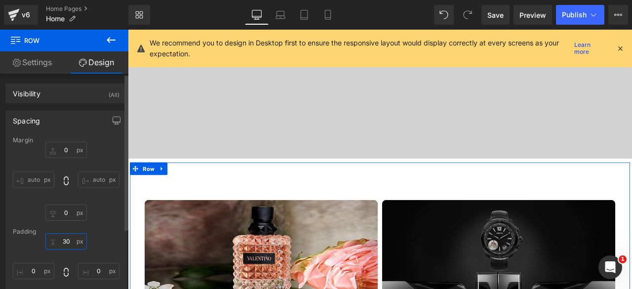
click at [64, 238] on input "text" at bounding box center [65, 241] width 41 height 16
type input "30"
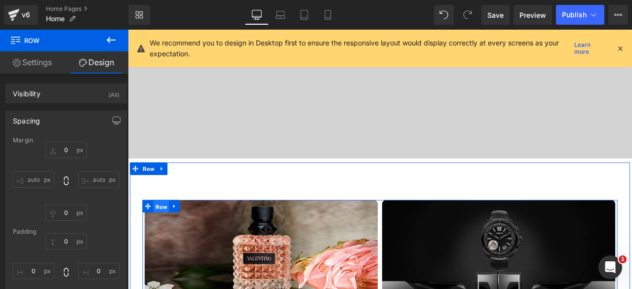
click at [160, 232] on span "Row" at bounding box center [167, 239] width 19 height 15
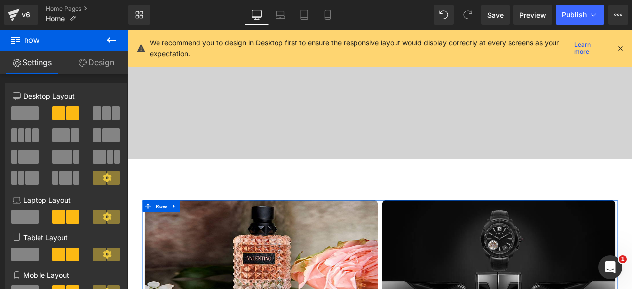
click at [95, 57] on link "Design" at bounding box center [96, 62] width 64 height 22
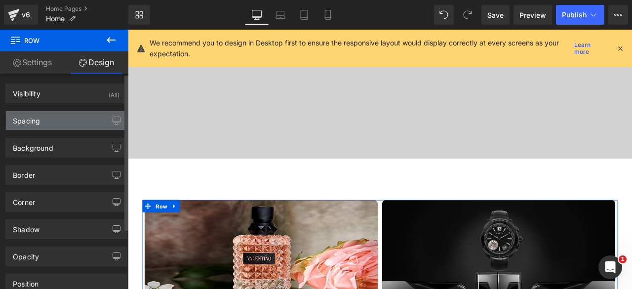
click at [48, 117] on div "Spacing" at bounding box center [66, 120] width 121 height 19
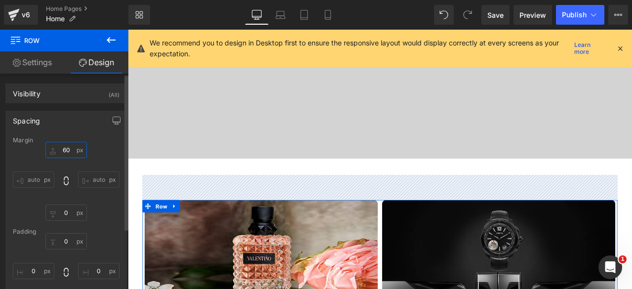
click at [66, 153] on input "text" at bounding box center [65, 150] width 41 height 16
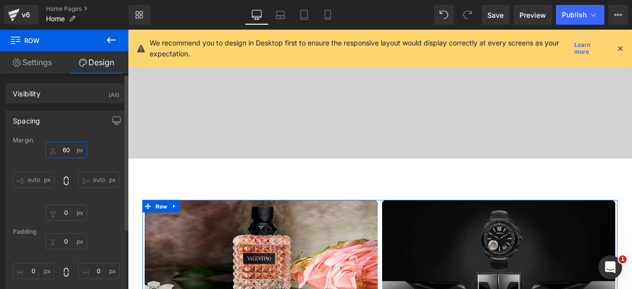
click at [66, 153] on input "text" at bounding box center [65, 150] width 41 height 16
type input "60"
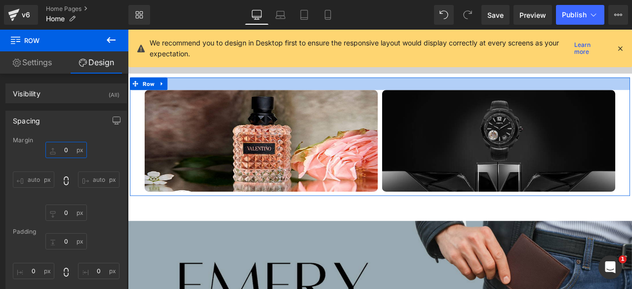
scroll to position [4230, 0]
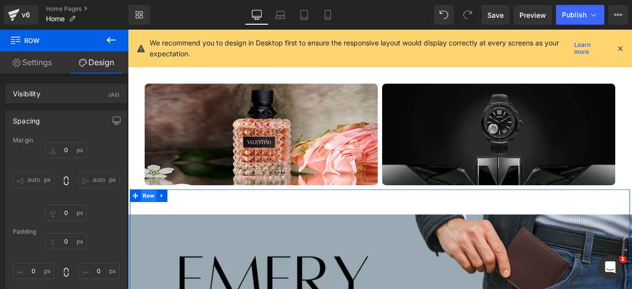
click at [149, 220] on span "Row" at bounding box center [152, 226] width 19 height 15
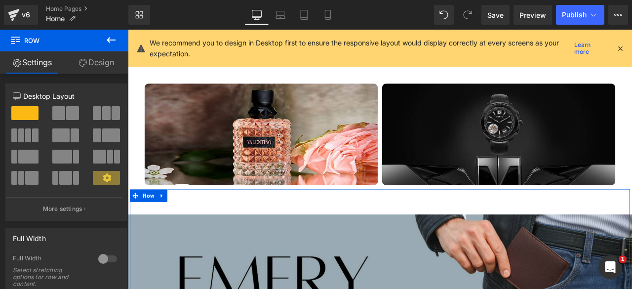
click at [98, 65] on link "Design" at bounding box center [96, 62] width 64 height 22
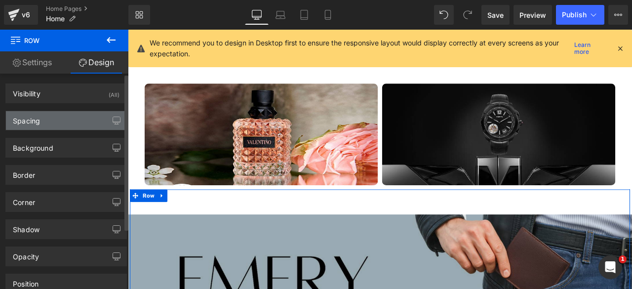
click at [50, 129] on div "Spacing" at bounding box center [66, 120] width 121 height 19
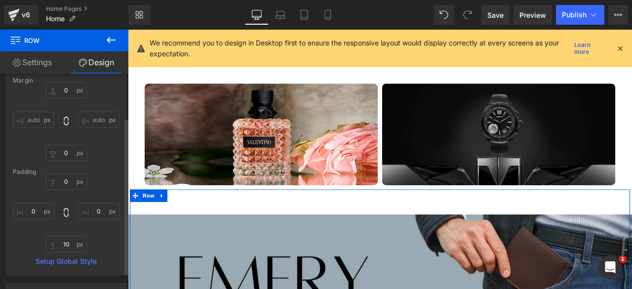
scroll to position [60, 0]
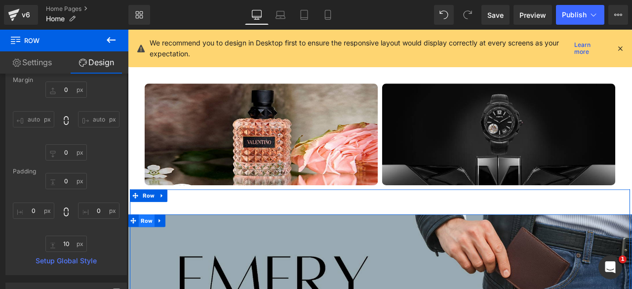
click at [150, 248] on span "Row" at bounding box center [150, 255] width 19 height 15
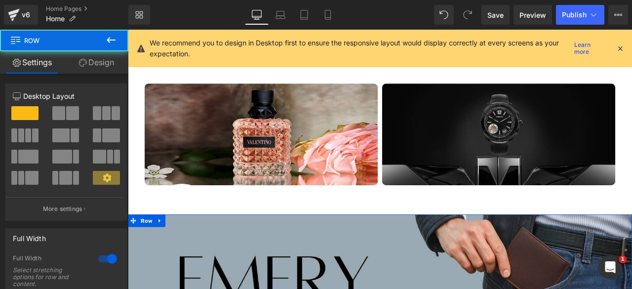
click at [89, 61] on link "Design" at bounding box center [96, 62] width 64 height 22
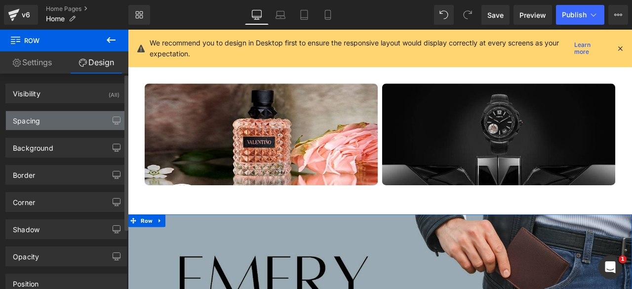
click at [69, 111] on div "Spacing" at bounding box center [66, 120] width 121 height 19
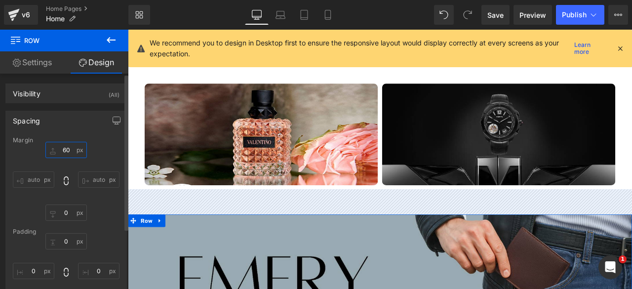
click at [58, 145] on input "text" at bounding box center [65, 150] width 41 height 16
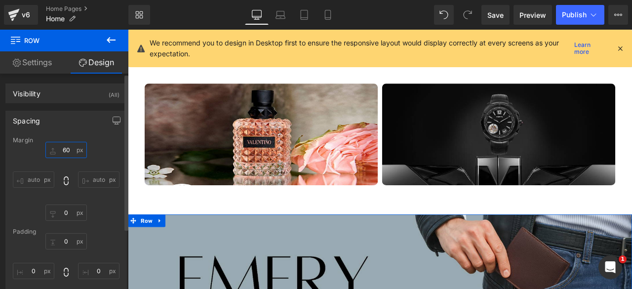
click at [58, 145] on input "text" at bounding box center [65, 150] width 41 height 16
type input "60"
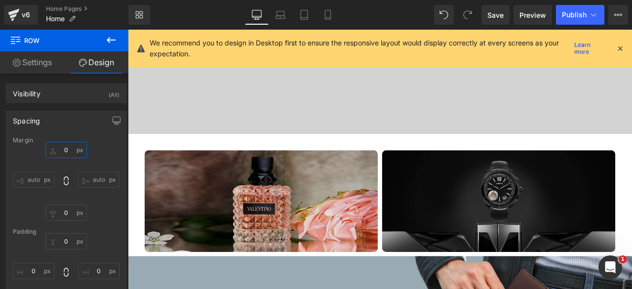
scroll to position [4178, 0]
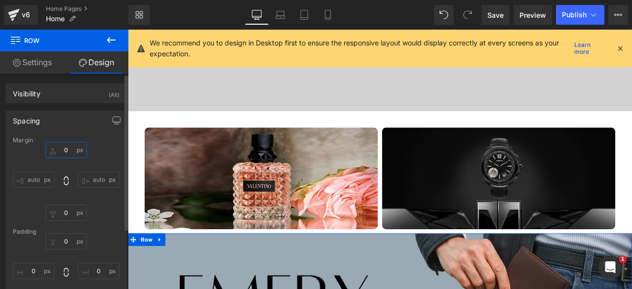
click at [63, 150] on input "text" at bounding box center [65, 150] width 41 height 16
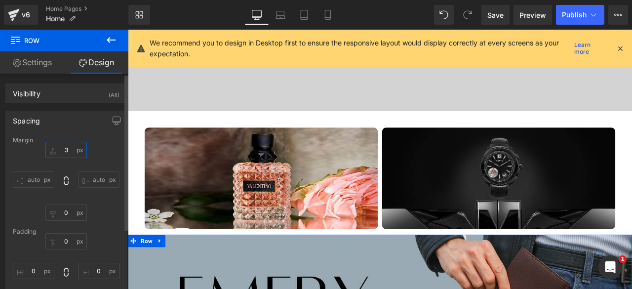
type input "30"
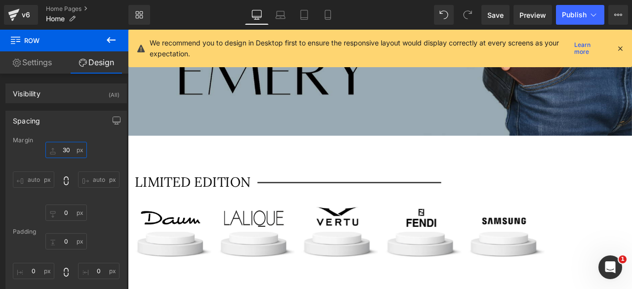
scroll to position [4461, 0]
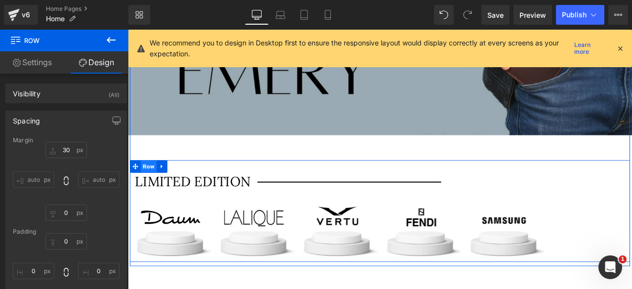
click at [151, 184] on span "Row" at bounding box center [152, 191] width 19 height 15
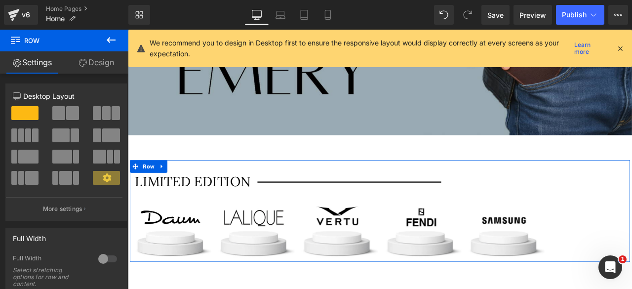
click at [101, 66] on link "Design" at bounding box center [96, 62] width 64 height 22
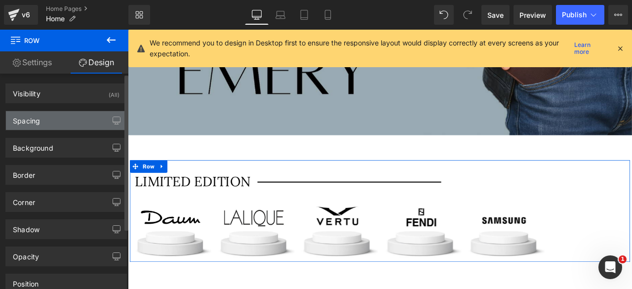
click at [65, 115] on div "Spacing" at bounding box center [66, 120] width 121 height 19
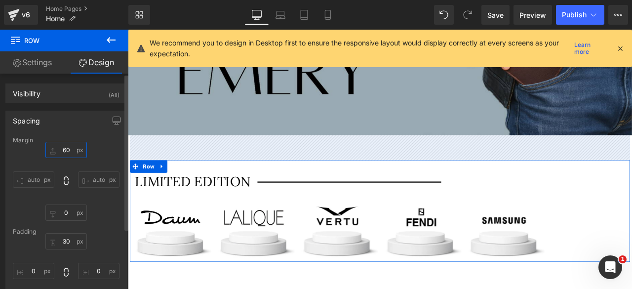
click at [64, 151] on input "text" at bounding box center [65, 150] width 41 height 16
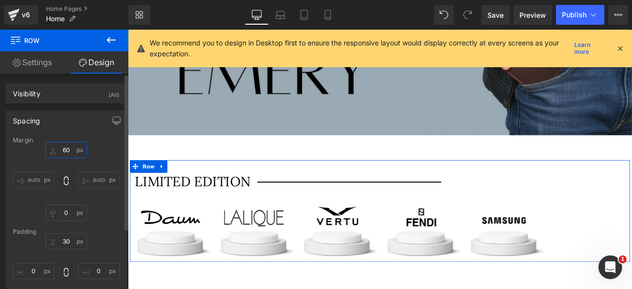
click at [64, 151] on input "text" at bounding box center [65, 150] width 41 height 16
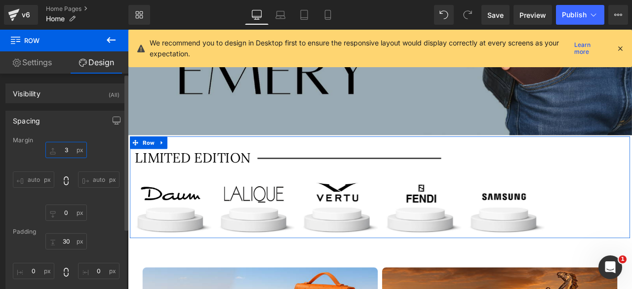
type input "30"
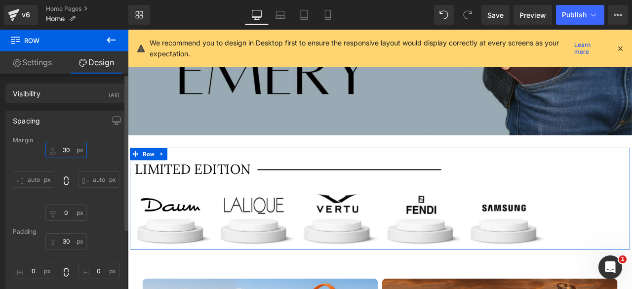
click at [64, 151] on input "30" at bounding box center [65, 150] width 41 height 16
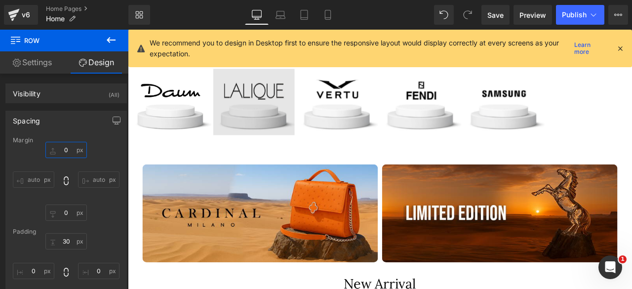
scroll to position [4583, 0]
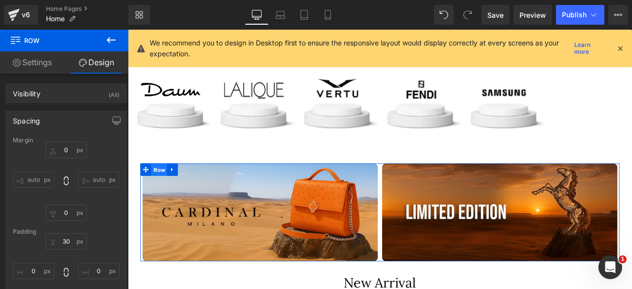
click at [162, 188] on span "Row" at bounding box center [165, 195] width 19 height 15
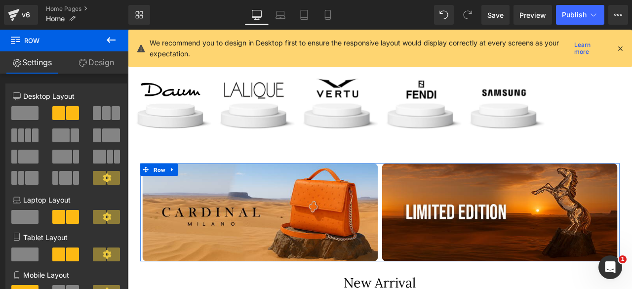
click at [92, 62] on link "Design" at bounding box center [96, 62] width 64 height 22
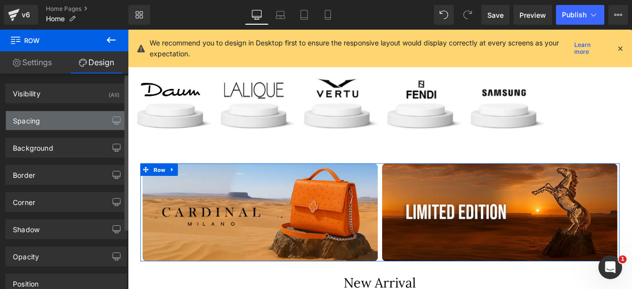
click at [63, 117] on div "Spacing" at bounding box center [66, 120] width 121 height 19
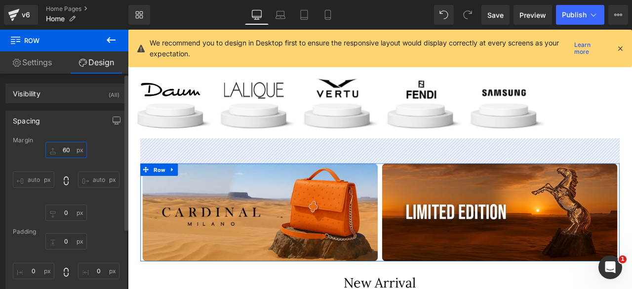
click at [63, 148] on input "text" at bounding box center [65, 150] width 41 height 16
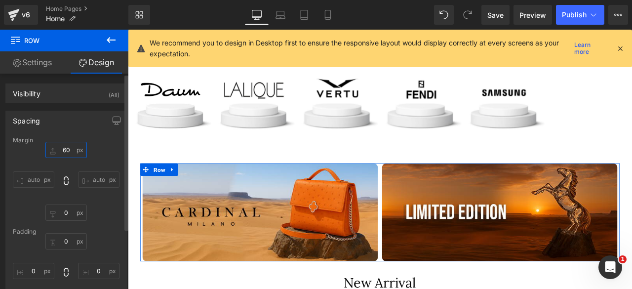
click at [63, 148] on input "text" at bounding box center [65, 150] width 41 height 16
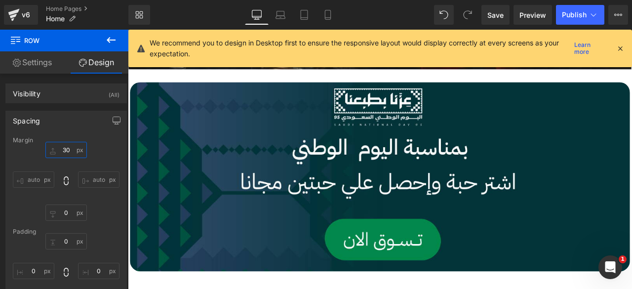
scroll to position [374, 0]
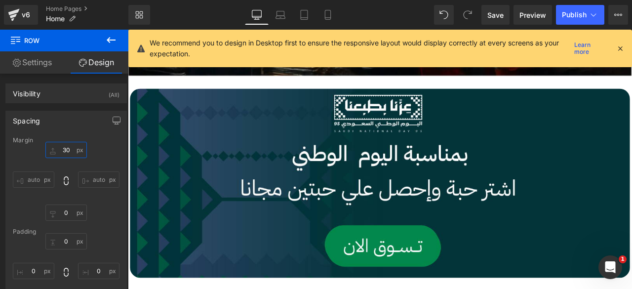
type input "30"
